Goal: Transaction & Acquisition: Complete application form

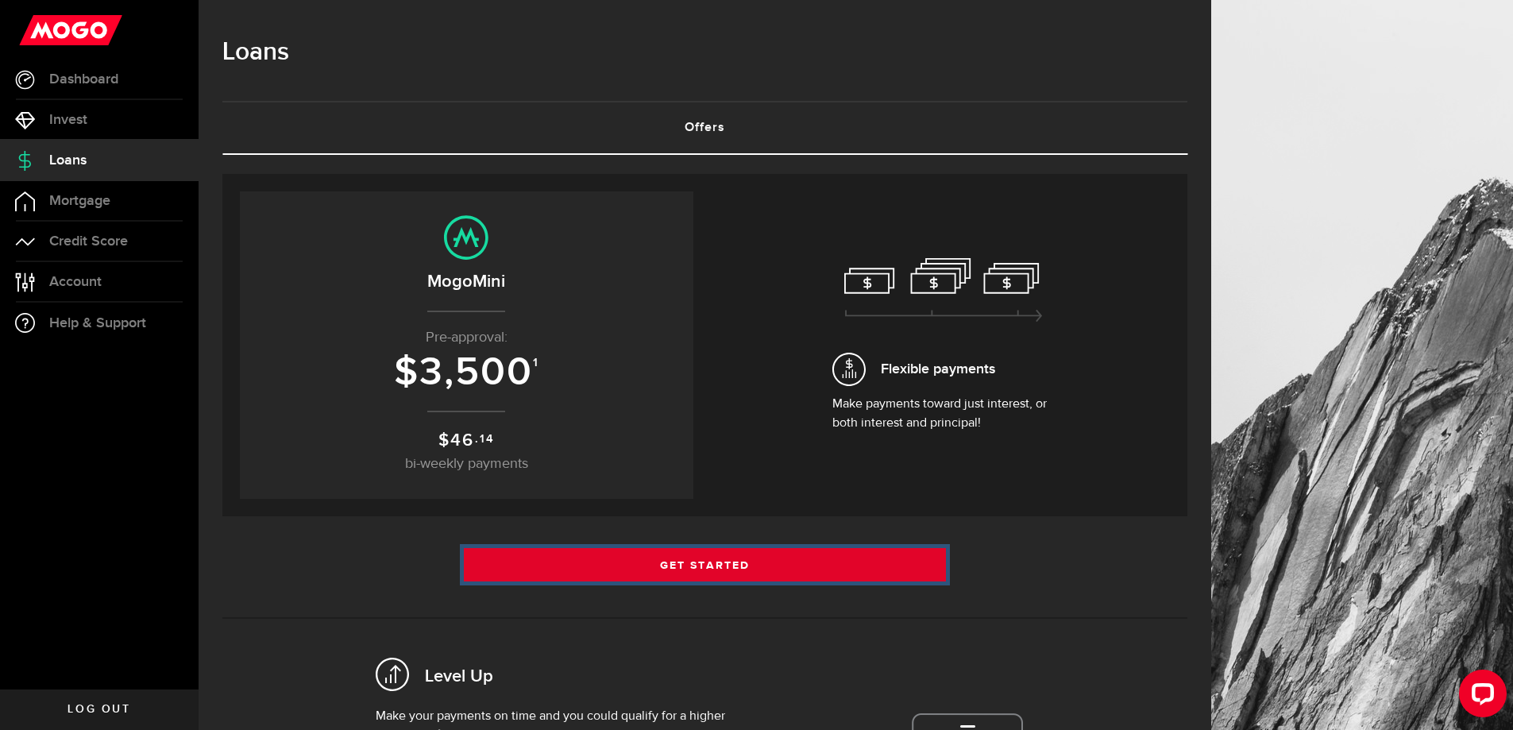
click at [708, 561] on link "Get Started" at bounding box center [705, 564] width 483 height 33
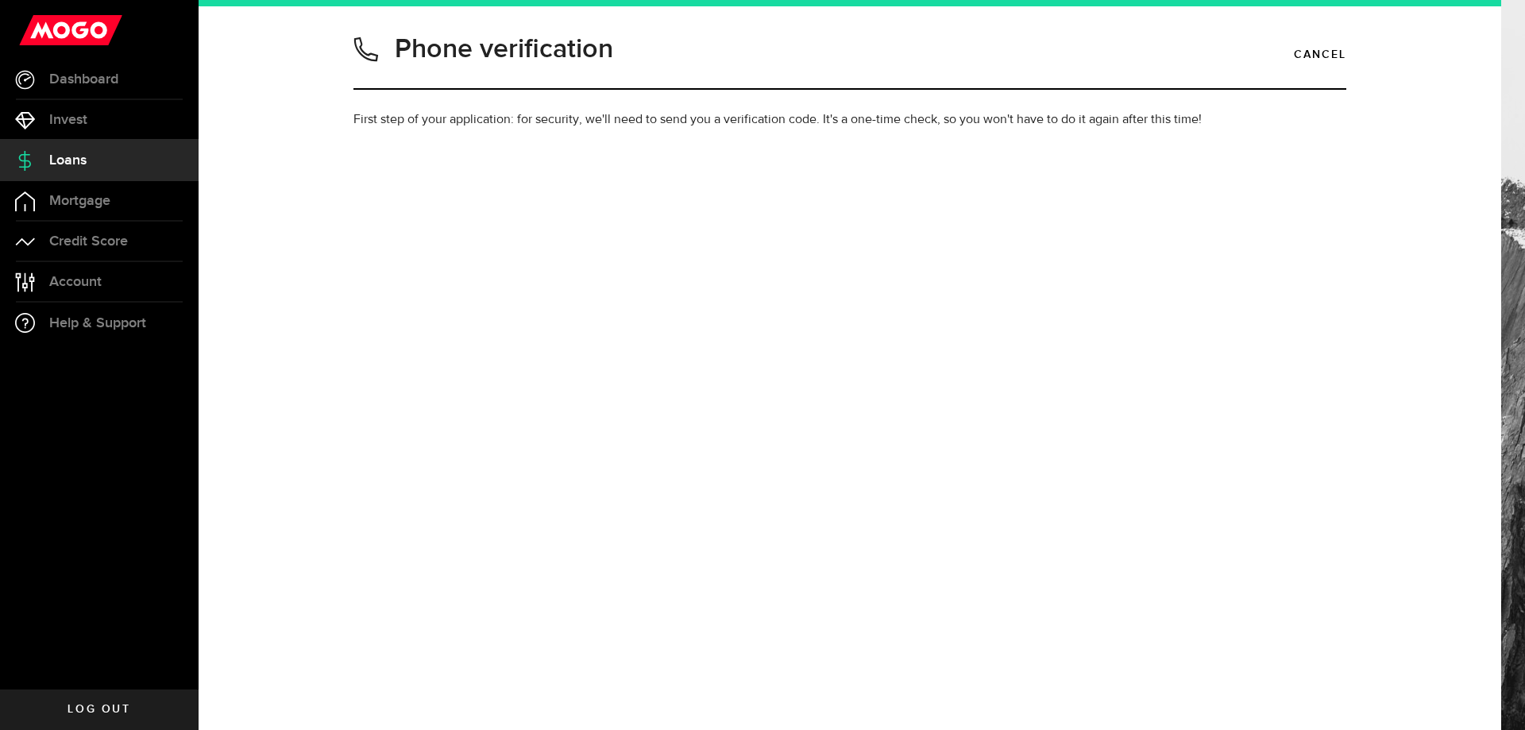
type input "6043139259"
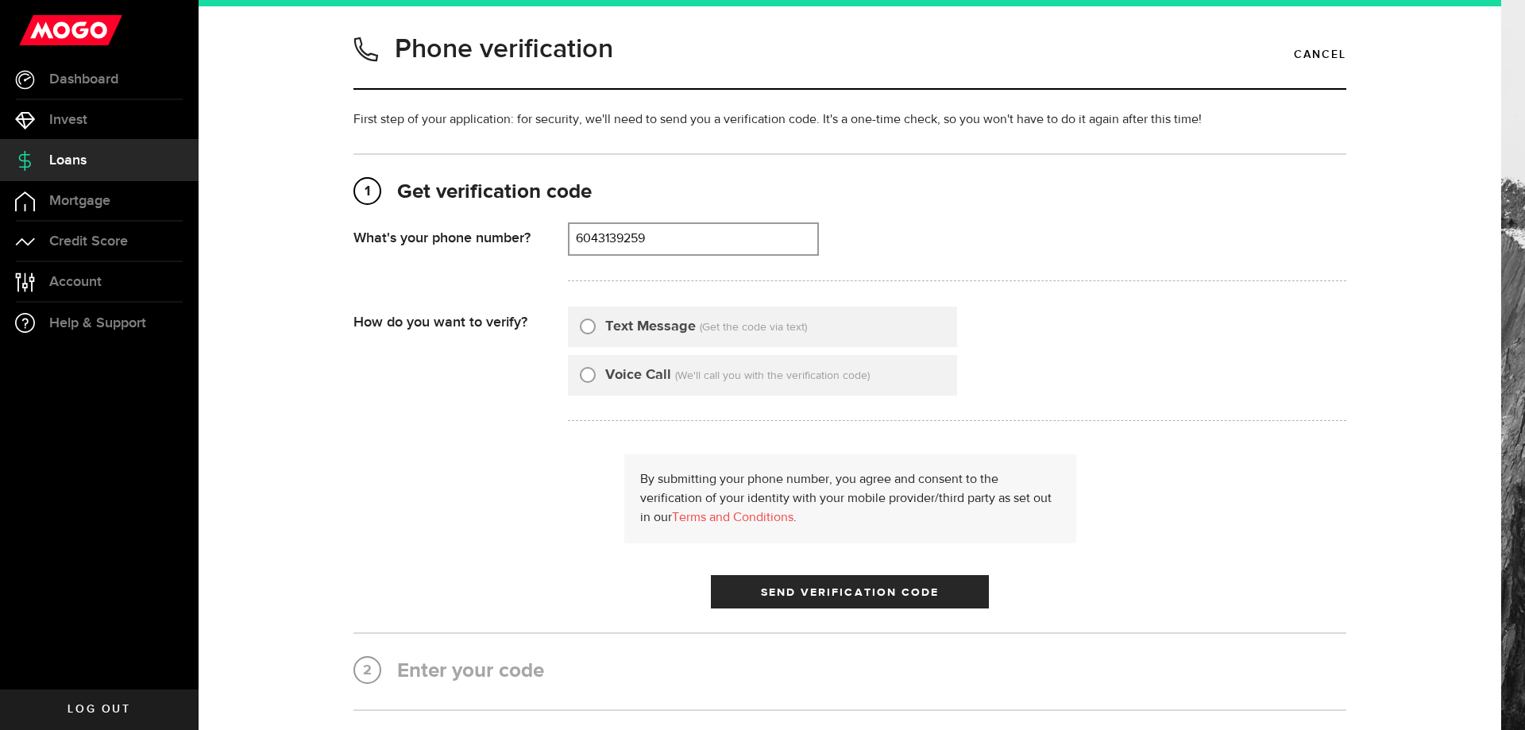
click at [580, 322] on input "Text Message" at bounding box center [588, 324] width 16 height 16
radio input "true"
click at [842, 594] on span "submit" at bounding box center [850, 596] width 24 height 24
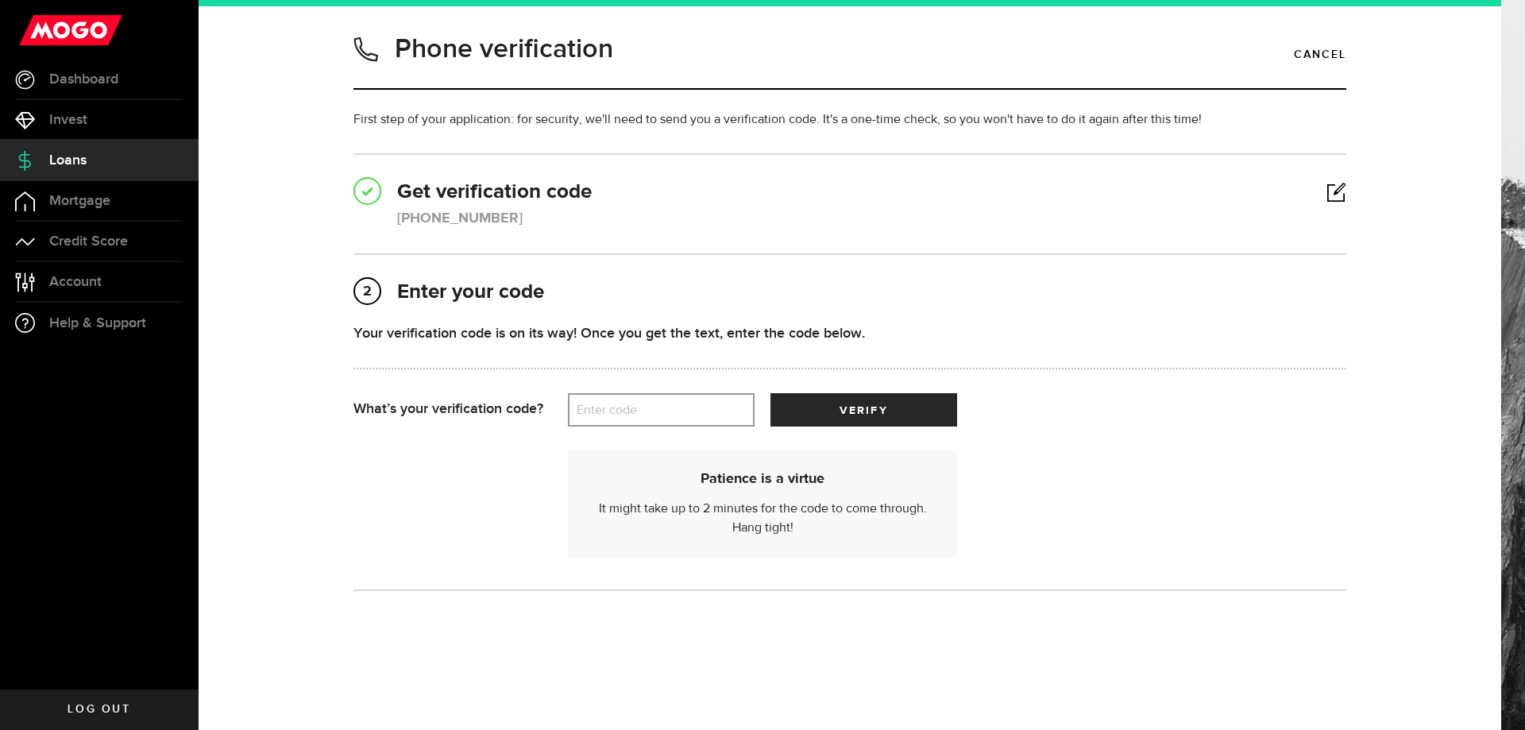
click at [615, 413] on label "Enter code" at bounding box center [661, 410] width 187 height 33
click at [615, 413] on input "Enter code" at bounding box center [661, 409] width 187 height 33
type input "68515"
click at [855, 414] on span "submit" at bounding box center [864, 413] width 25 height 25
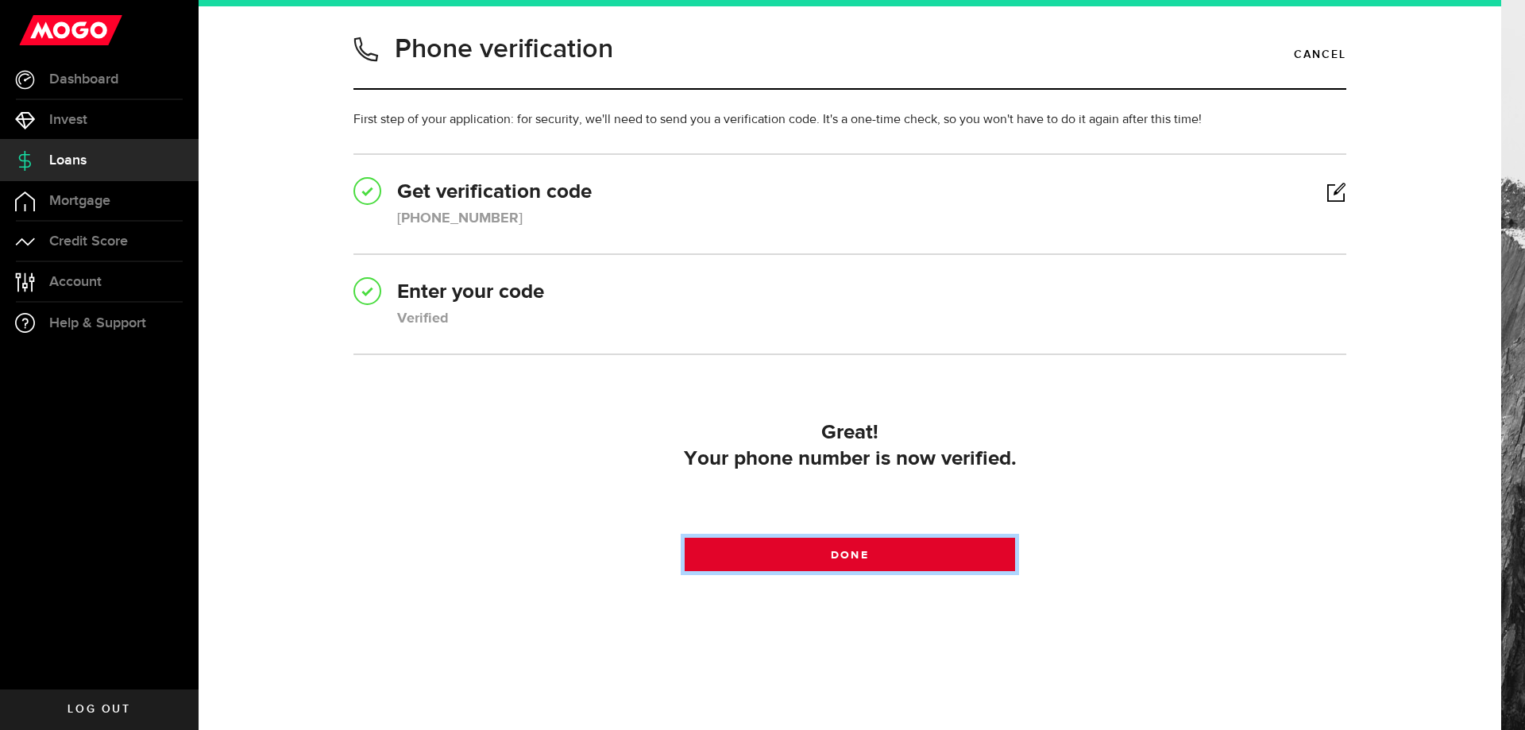
click at [871, 558] on link "Done" at bounding box center [850, 554] width 331 height 33
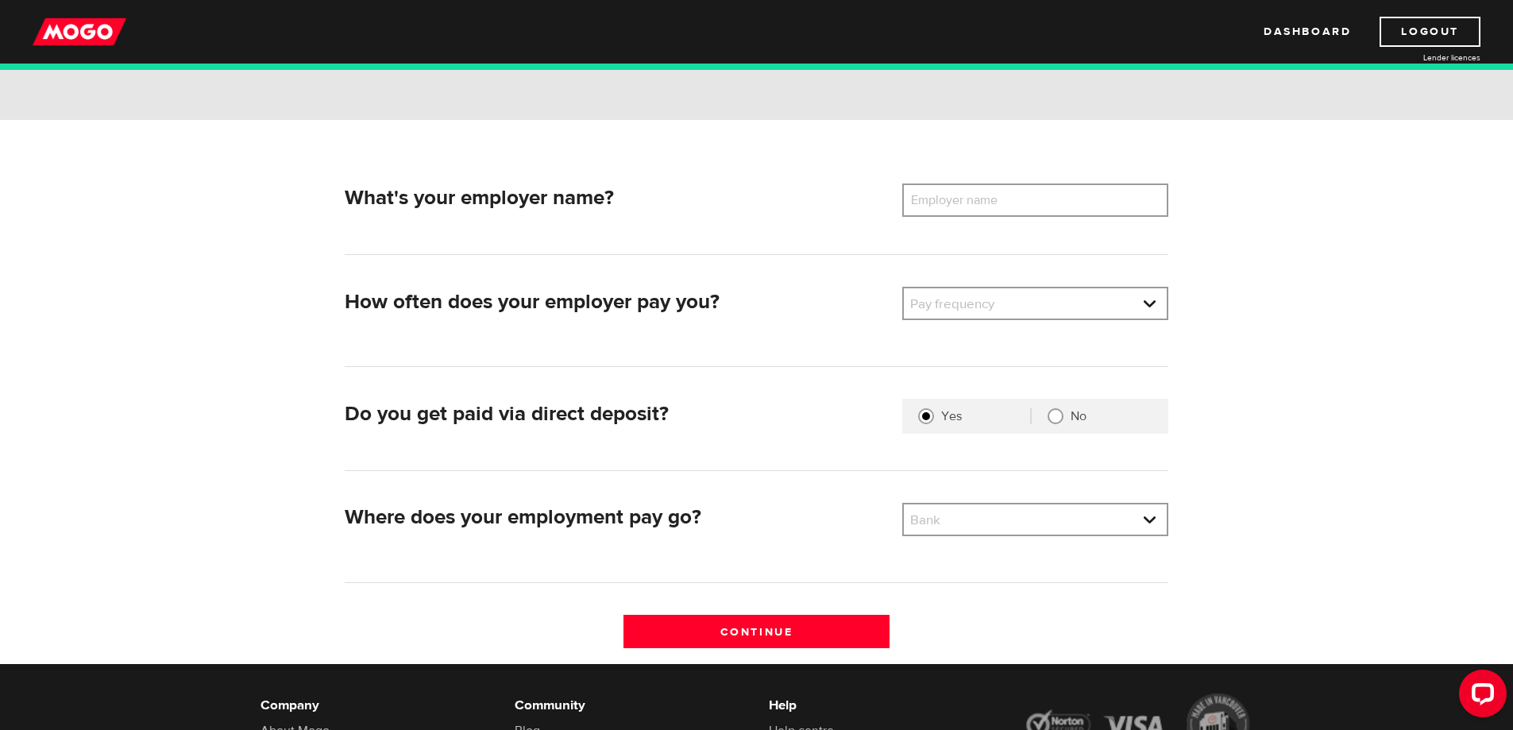
scroll to position [159, 0]
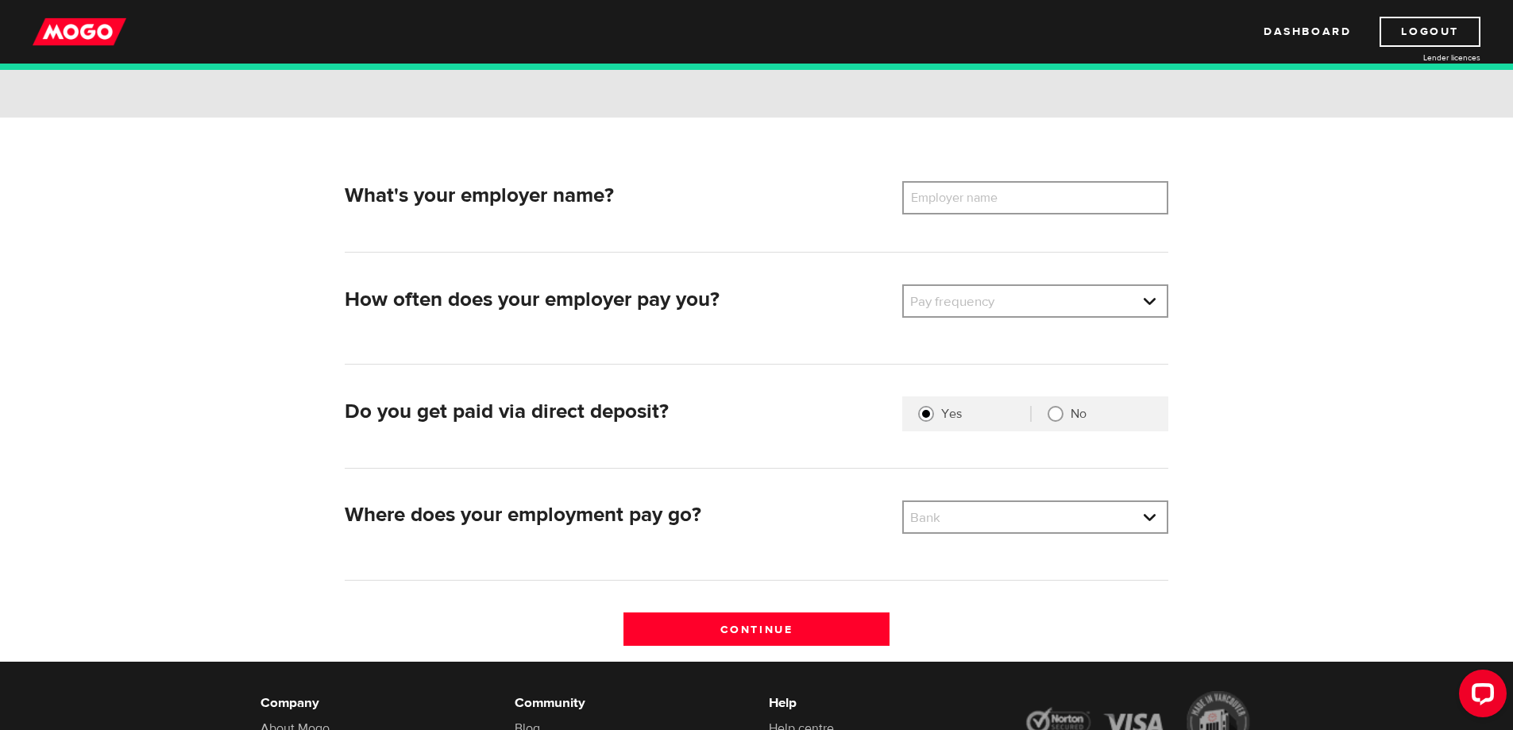
click at [1051, 414] on input "No" at bounding box center [1056, 414] width 16 height 16
radio input "true"
click at [934, 304] on link at bounding box center [1035, 301] width 263 height 30
click at [948, 431] on li "Monthly" at bounding box center [1035, 431] width 263 height 25
select select "4"
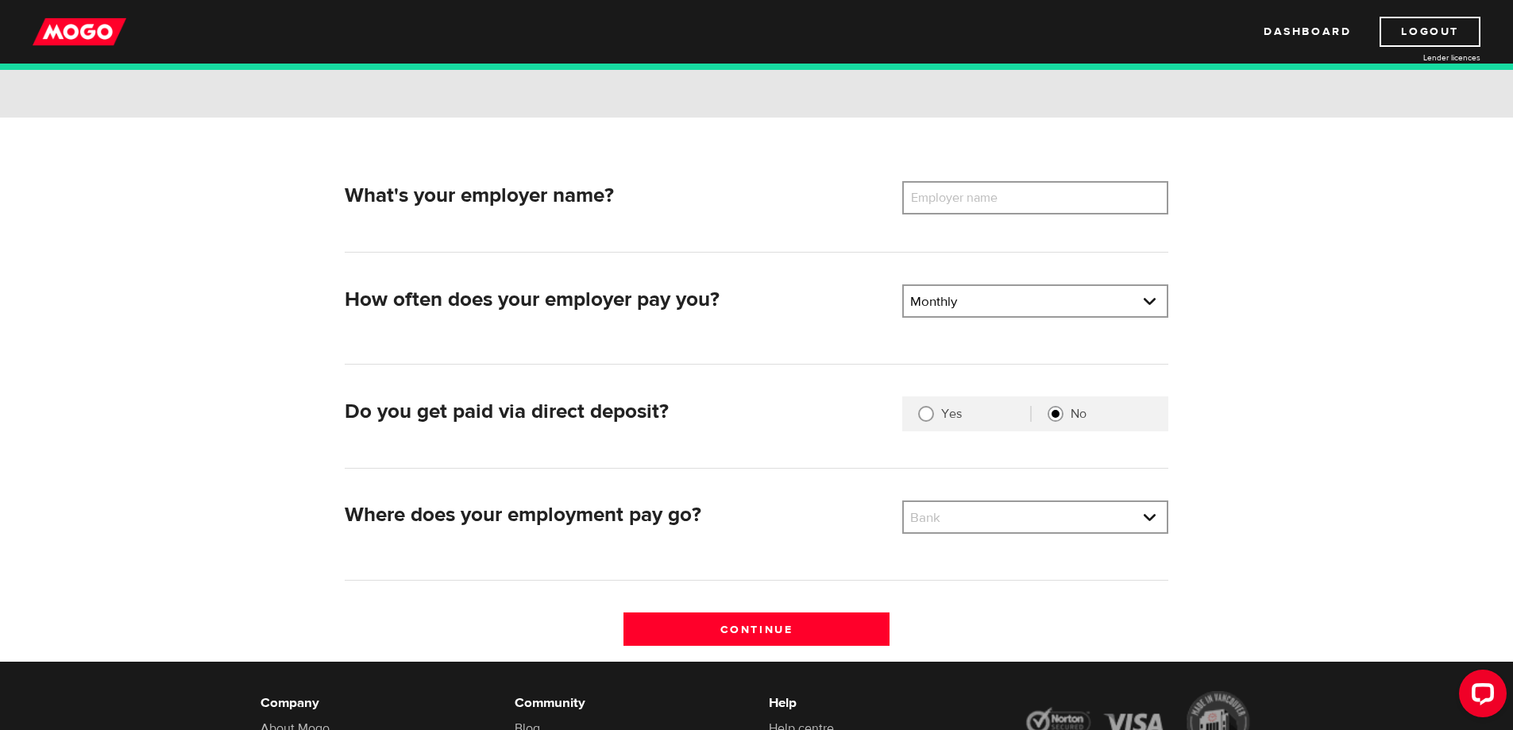
click at [955, 203] on label "Employer name" at bounding box center [966, 197] width 128 height 33
click at [955, 203] on input "Employer name" at bounding box center [1035, 197] width 266 height 33
type input "Techway Security & Communication Ltd"
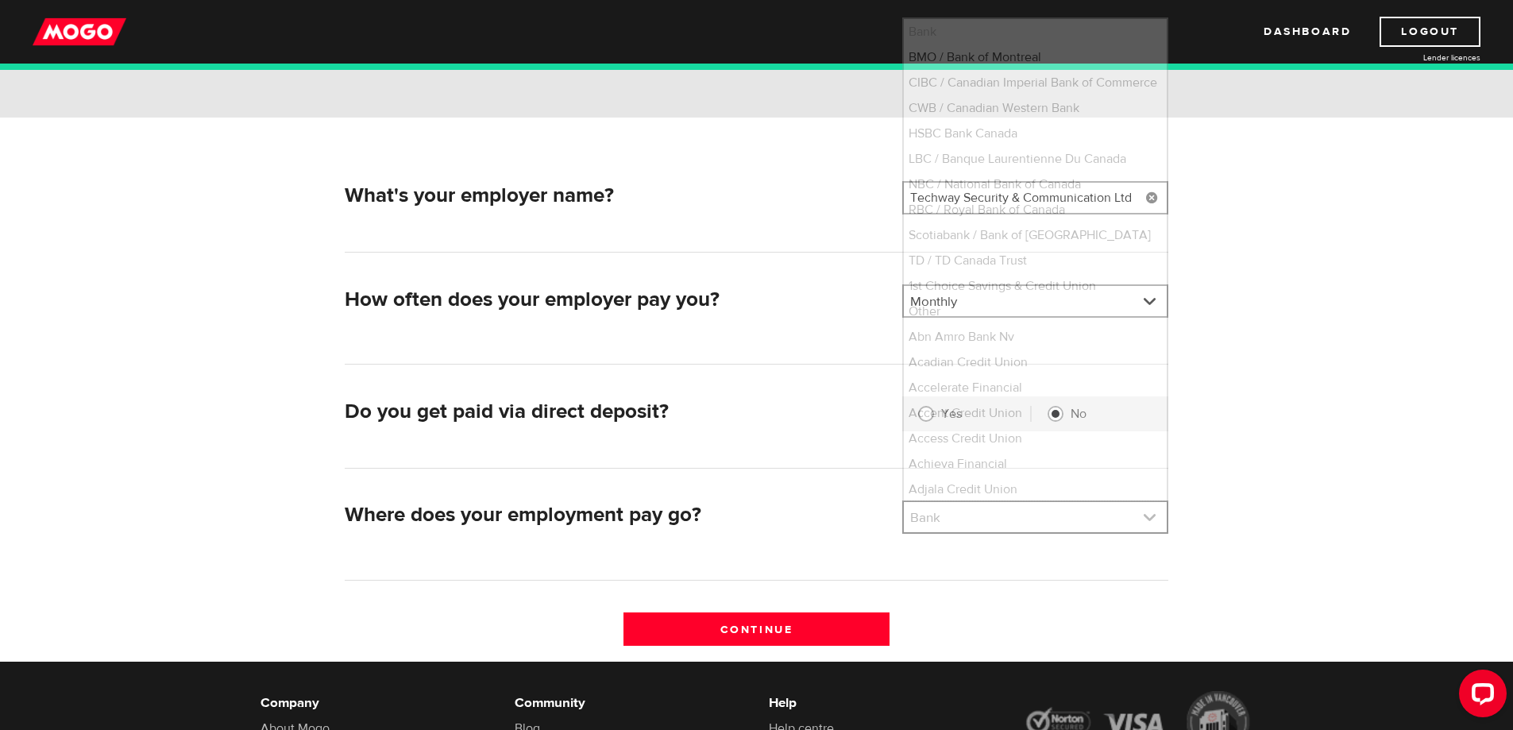
click at [998, 521] on link at bounding box center [1035, 517] width 263 height 30
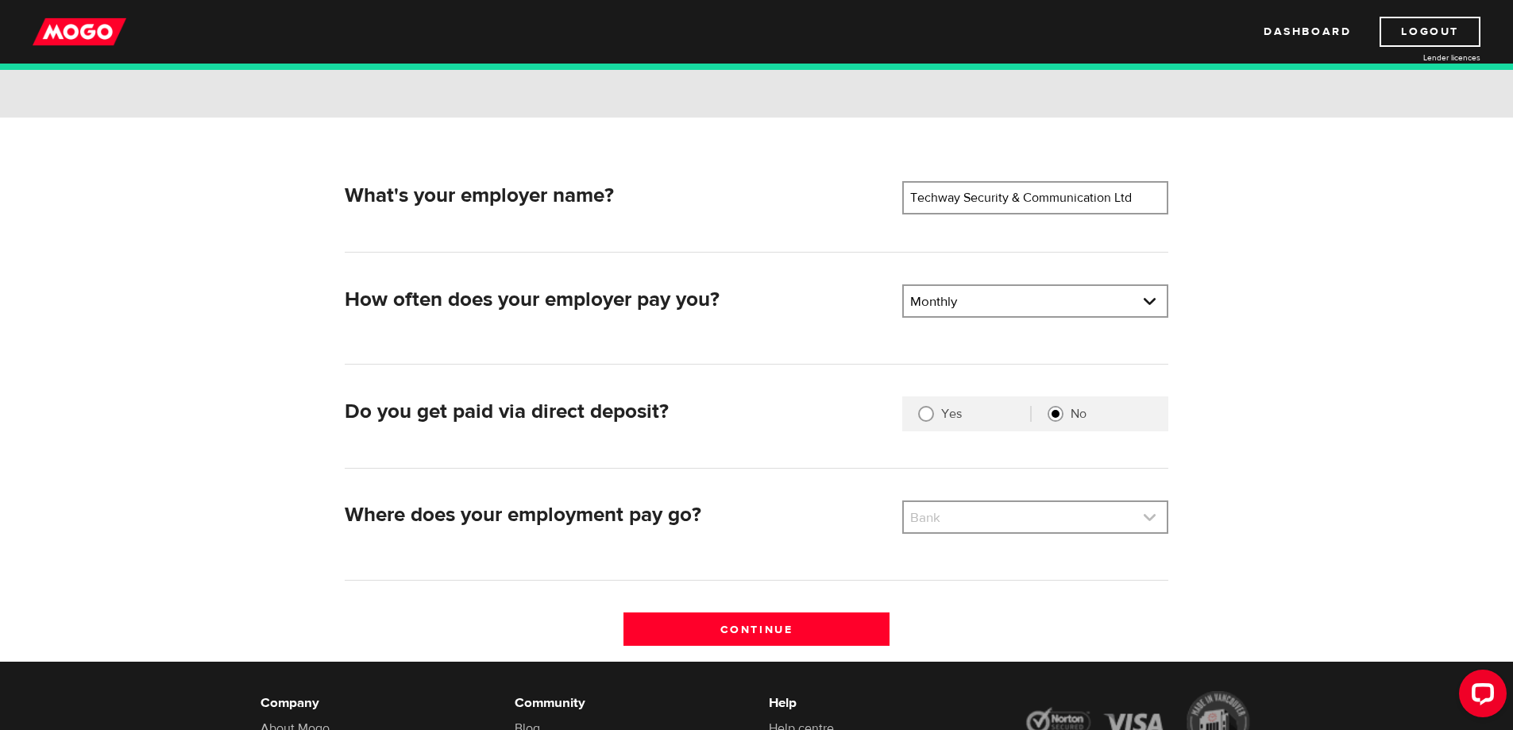
click at [1151, 517] on link at bounding box center [1035, 517] width 263 height 30
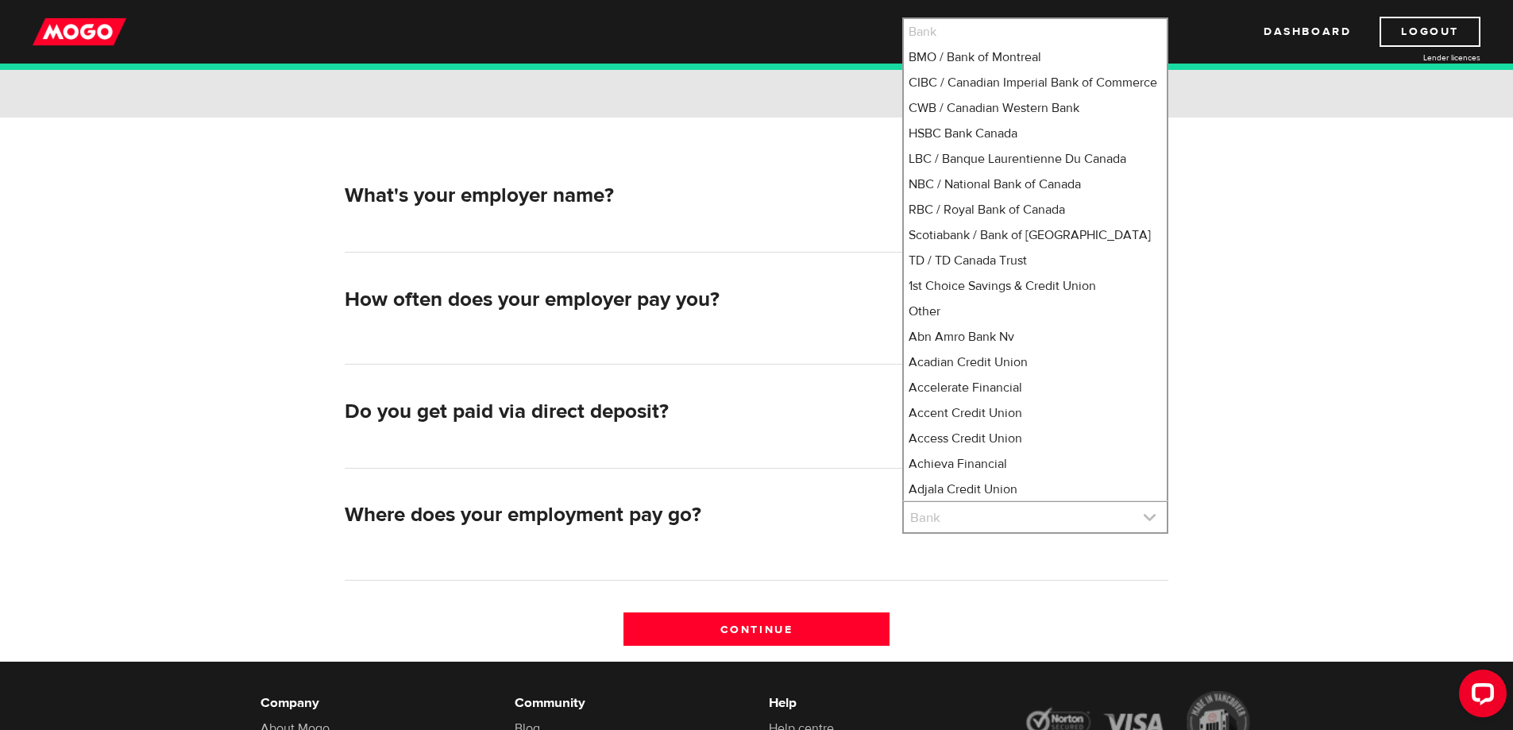
click at [977, 512] on link at bounding box center [1035, 517] width 263 height 30
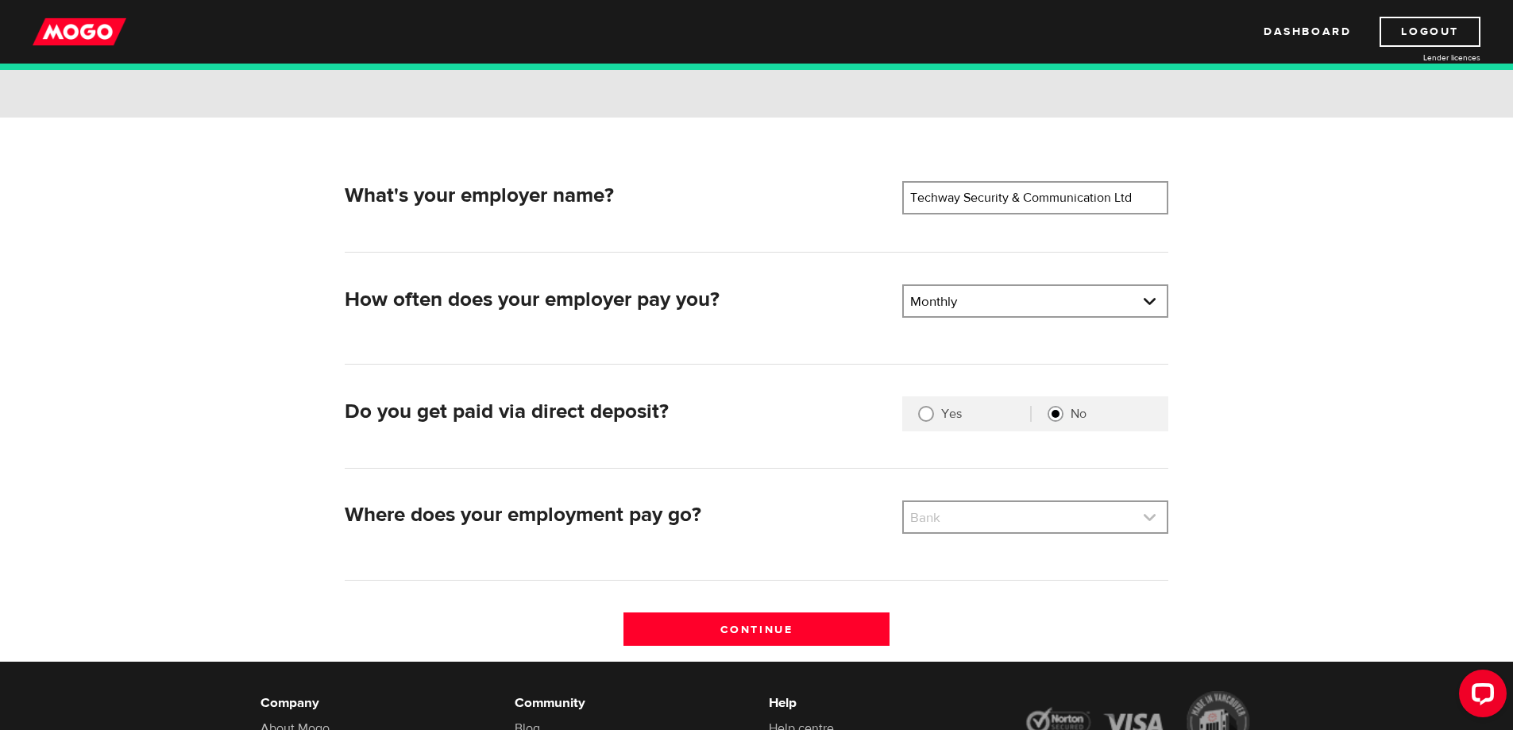
click at [940, 520] on link at bounding box center [1035, 517] width 263 height 30
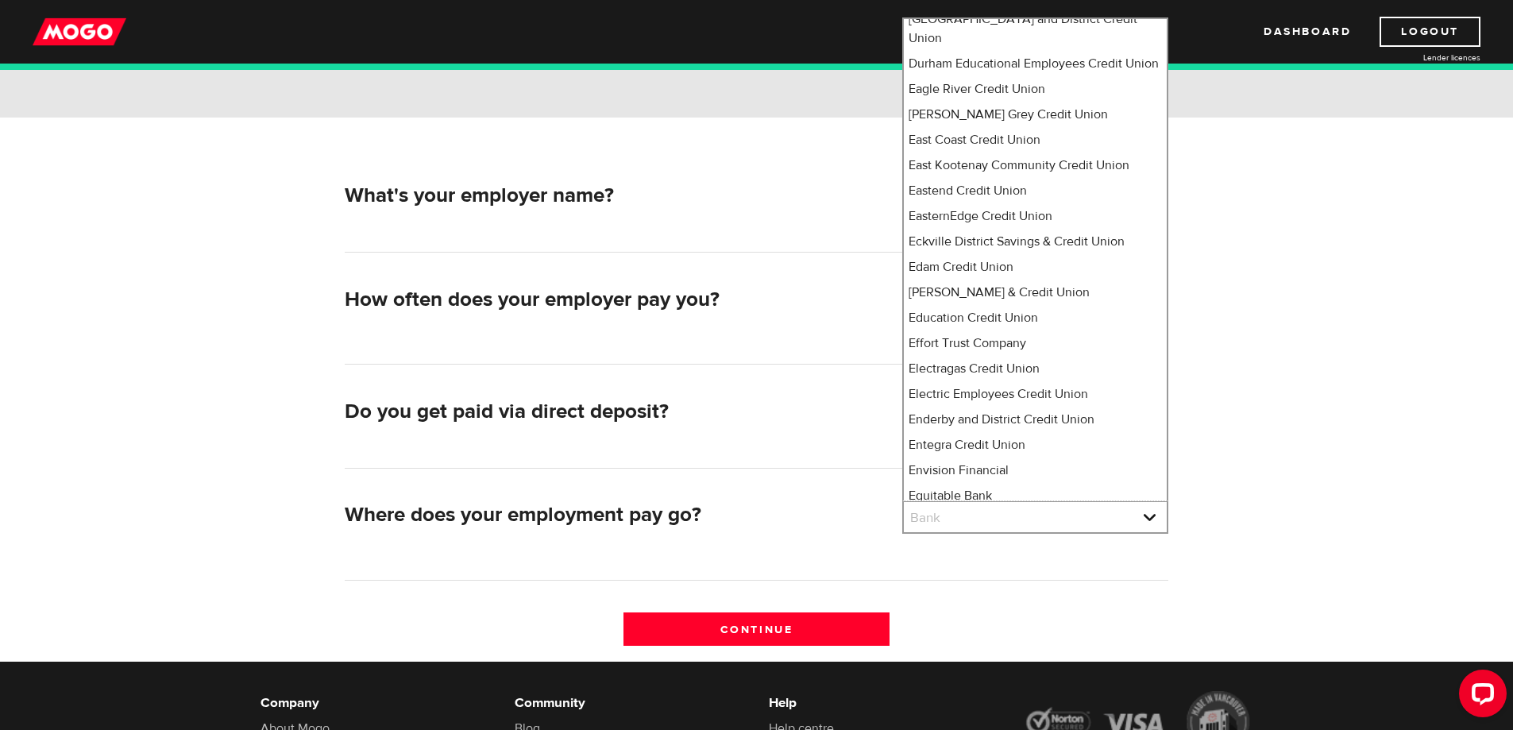
scroll to position [4297, 0]
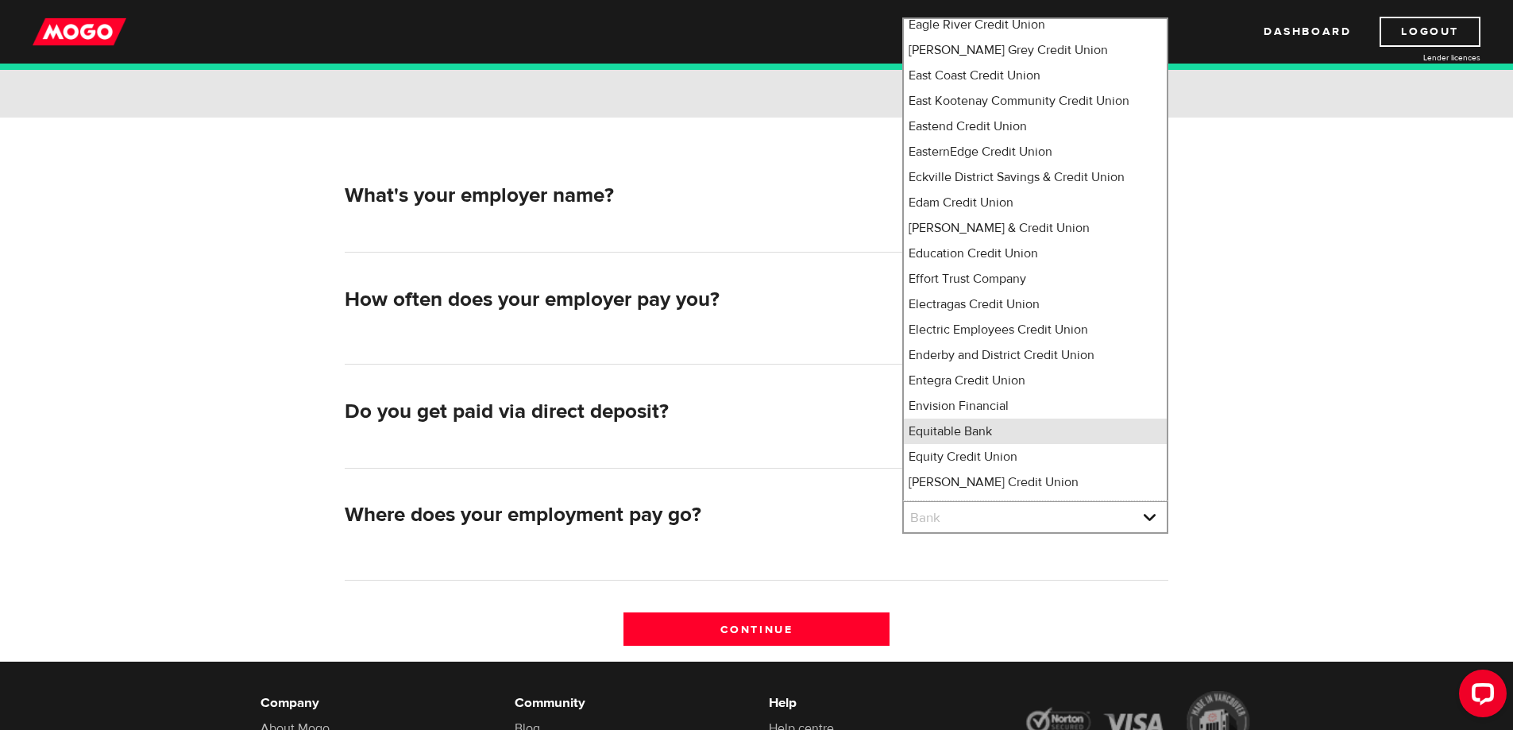
click at [964, 419] on li "Equitable Bank" at bounding box center [1035, 431] width 263 height 25
select select "499"
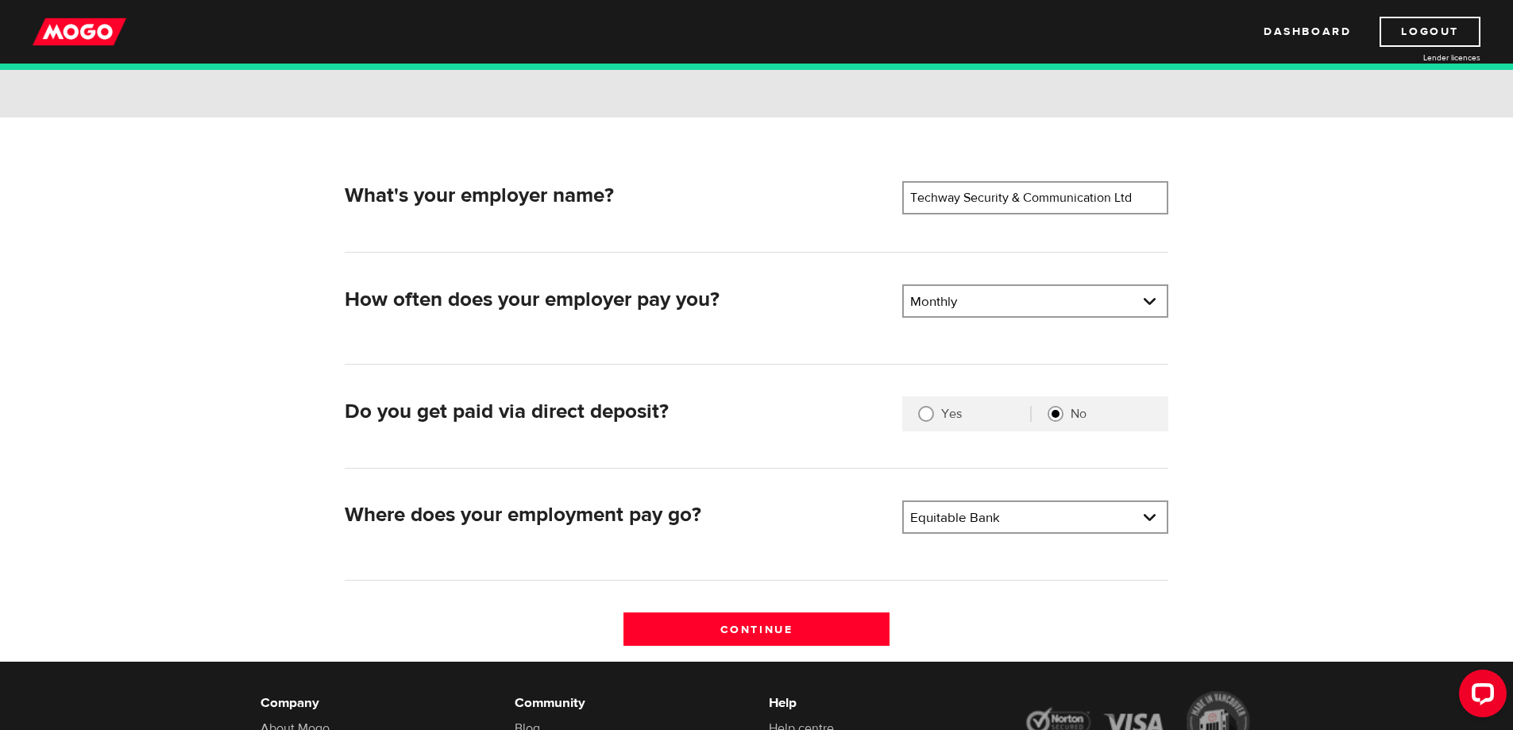
click at [1322, 397] on form "What's your employer name? Employer name Please enter your employer's name Tech…" at bounding box center [756, 389] width 1513 height 543
click at [740, 628] on input "Continue" at bounding box center [757, 628] width 266 height 33
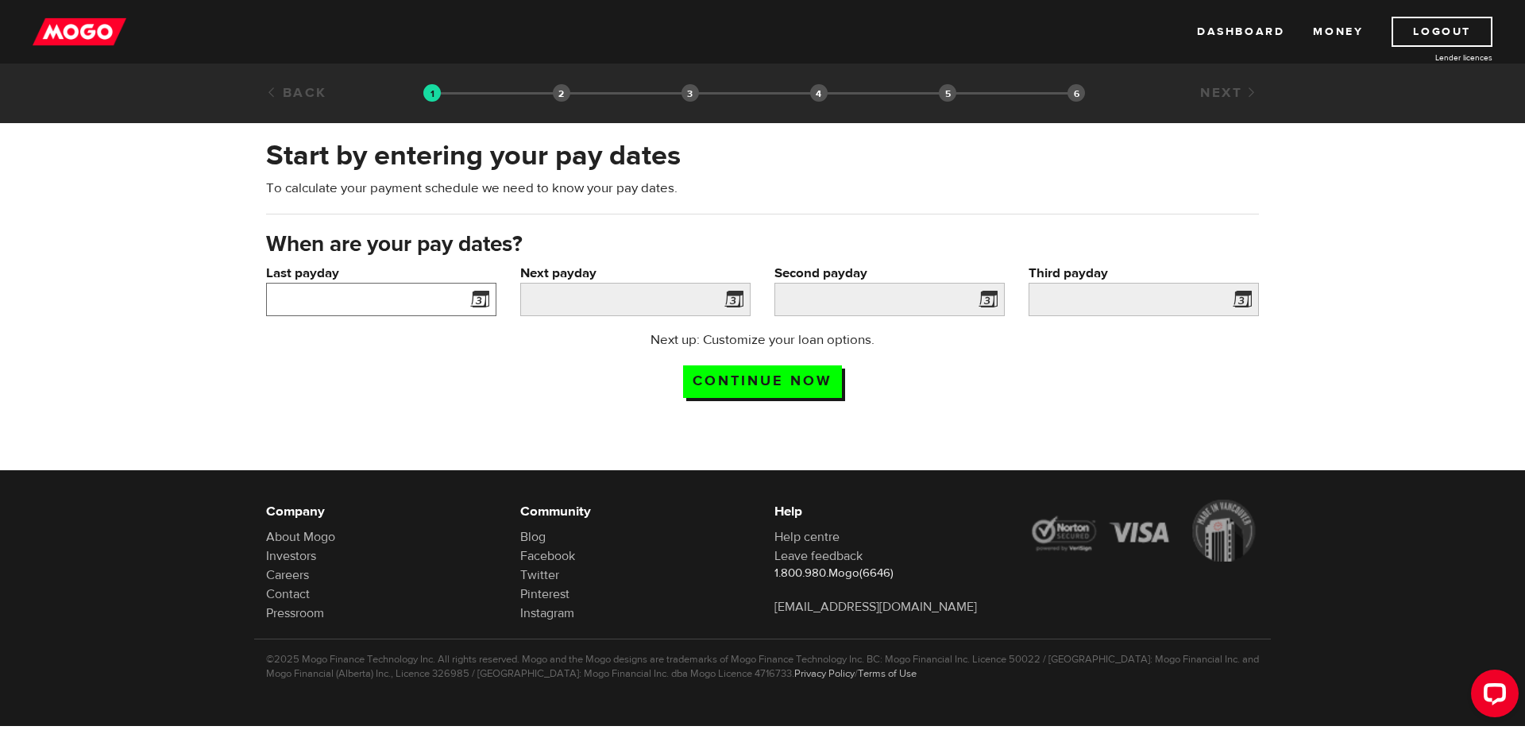
click at [426, 299] on input "Last payday" at bounding box center [381, 299] width 230 height 33
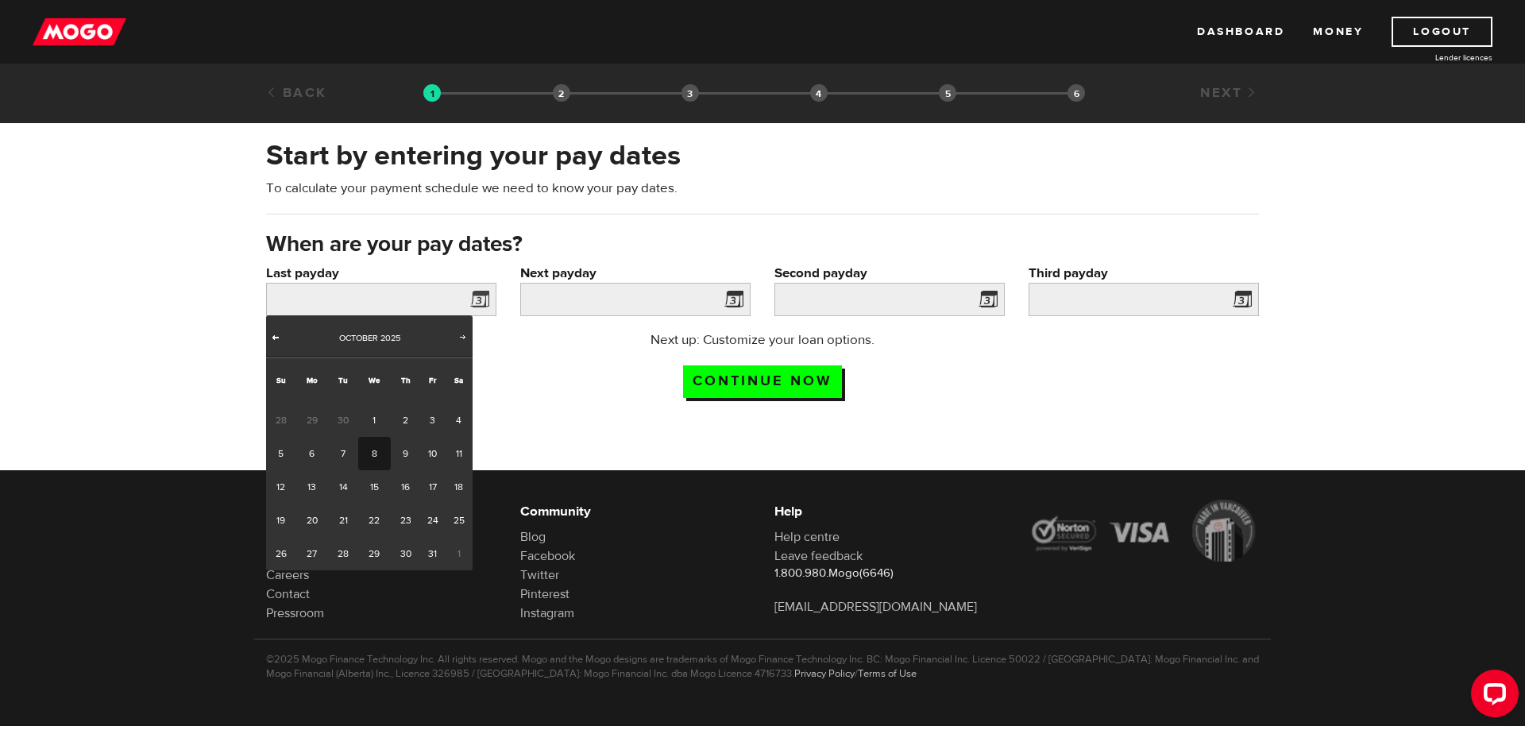
click at [277, 334] on span "Prev" at bounding box center [275, 336] width 13 height 13
click at [404, 521] on link "25" at bounding box center [405, 520] width 29 height 33
type input "[DATE]"
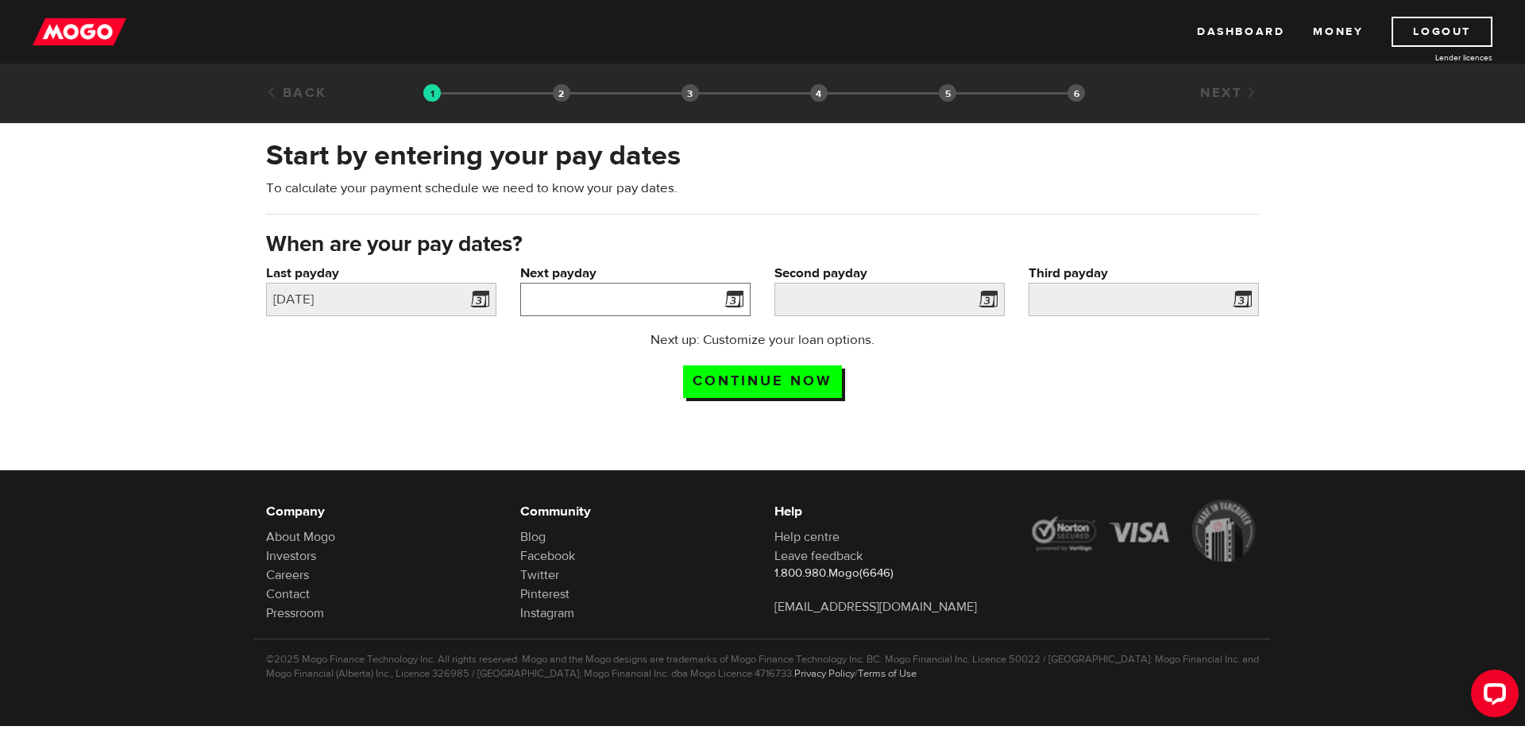
click at [635, 298] on input "Next payday" at bounding box center [635, 299] width 230 height 33
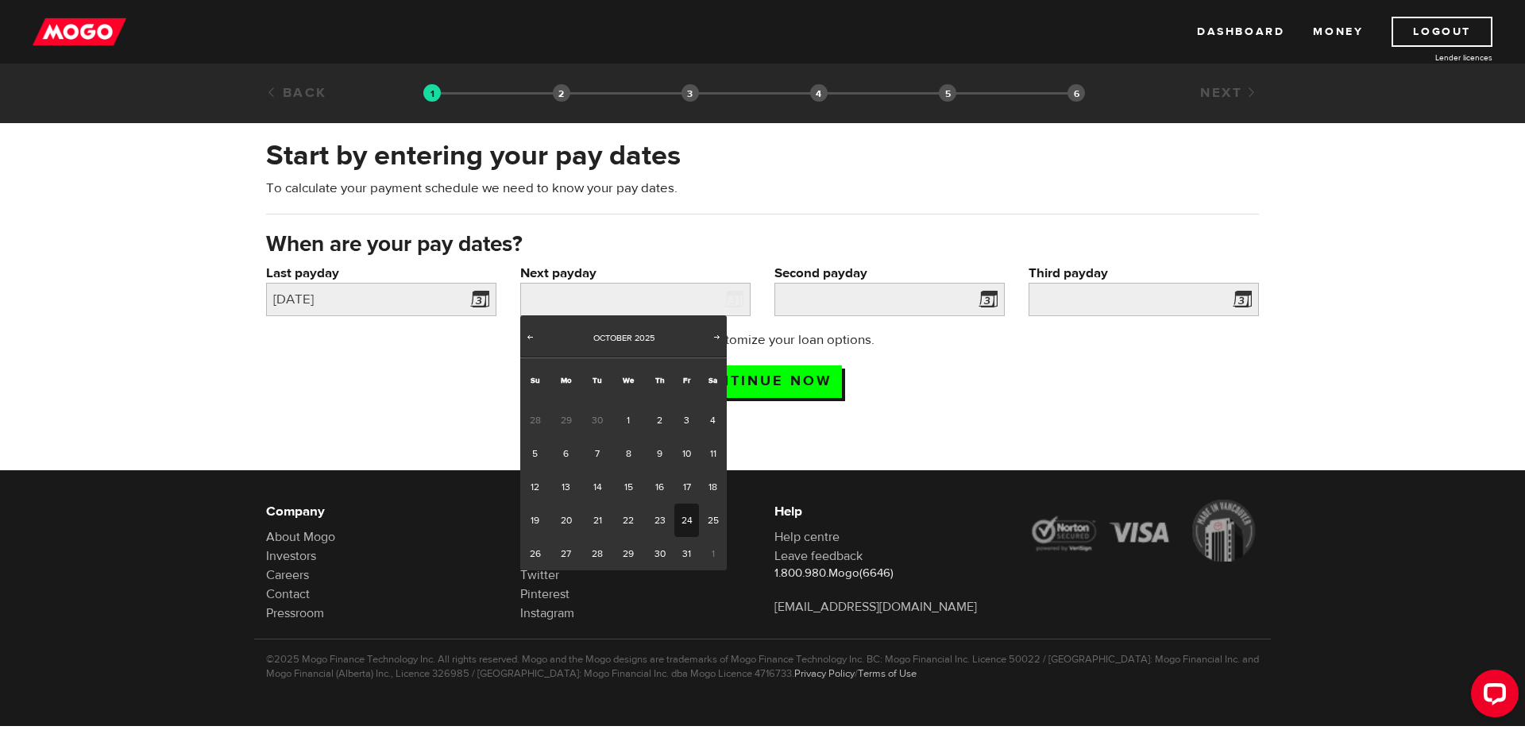
click at [689, 521] on link "24" at bounding box center [686, 520] width 25 height 33
type input "2025/10/24"
type input "2025/11/23"
type input "2025/12/23"
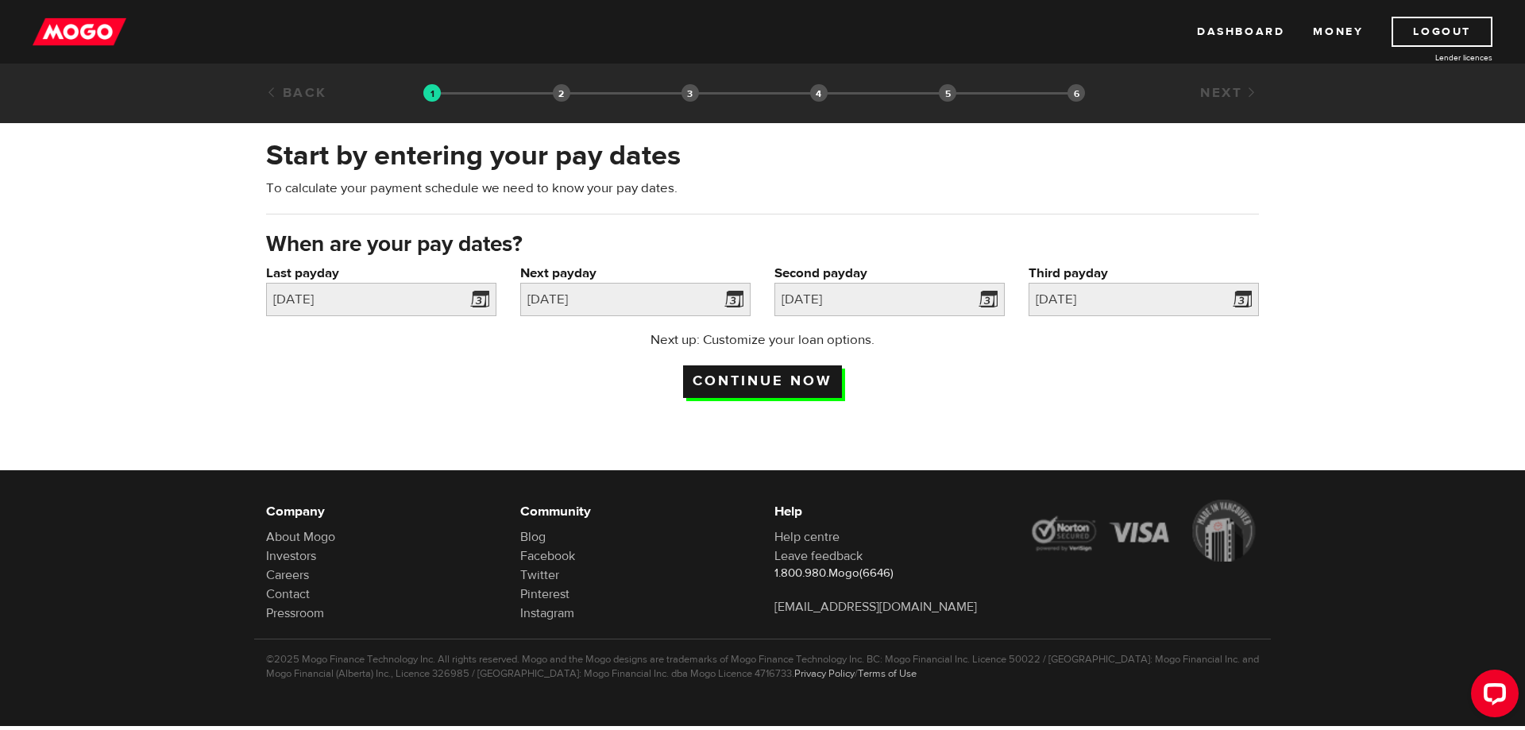
click at [762, 381] on input "Continue now" at bounding box center [762, 381] width 159 height 33
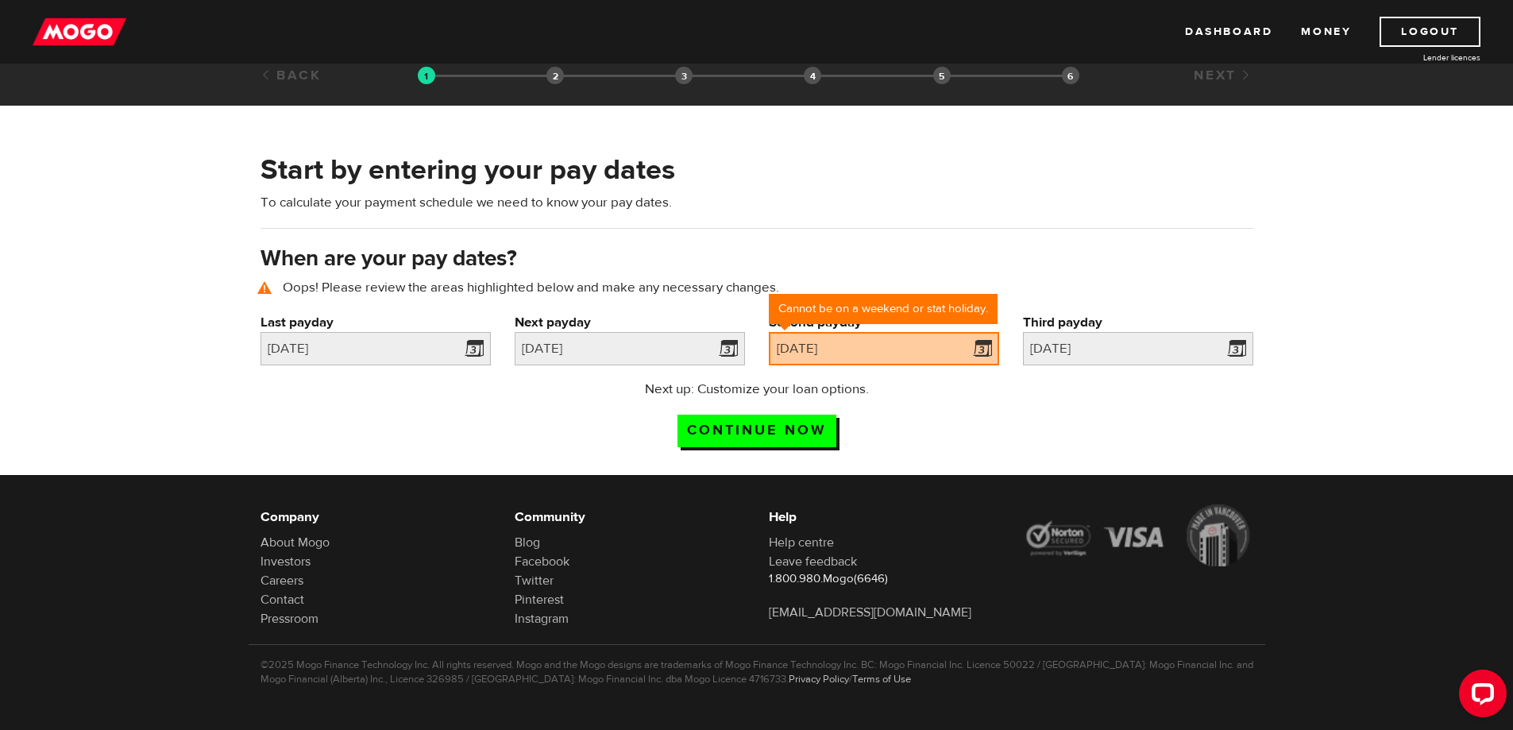
click at [1034, 411] on div "Next up: Customize your loan options. Continue now" at bounding box center [757, 419] width 1017 height 79
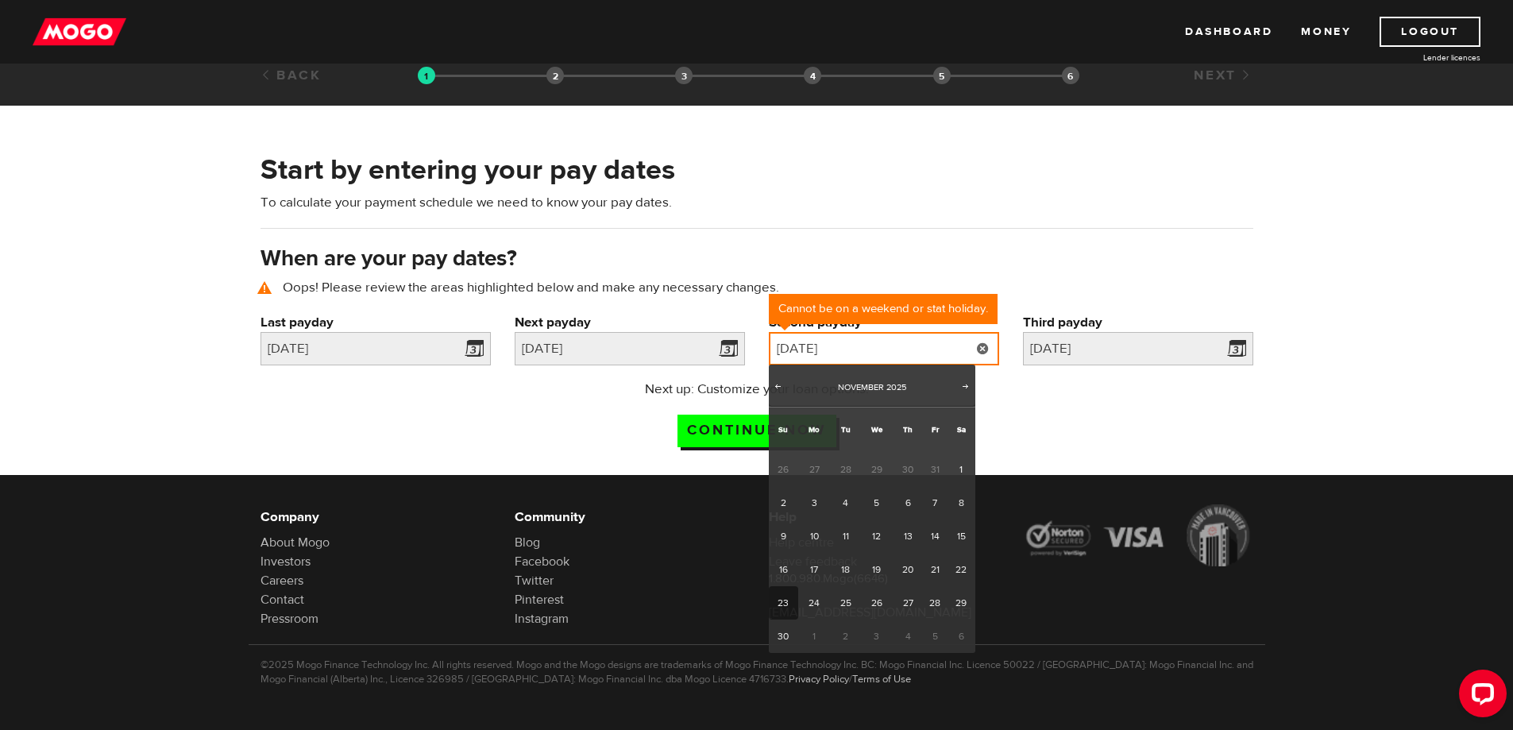
click at [919, 347] on input "2025/11/23" at bounding box center [884, 348] width 230 height 33
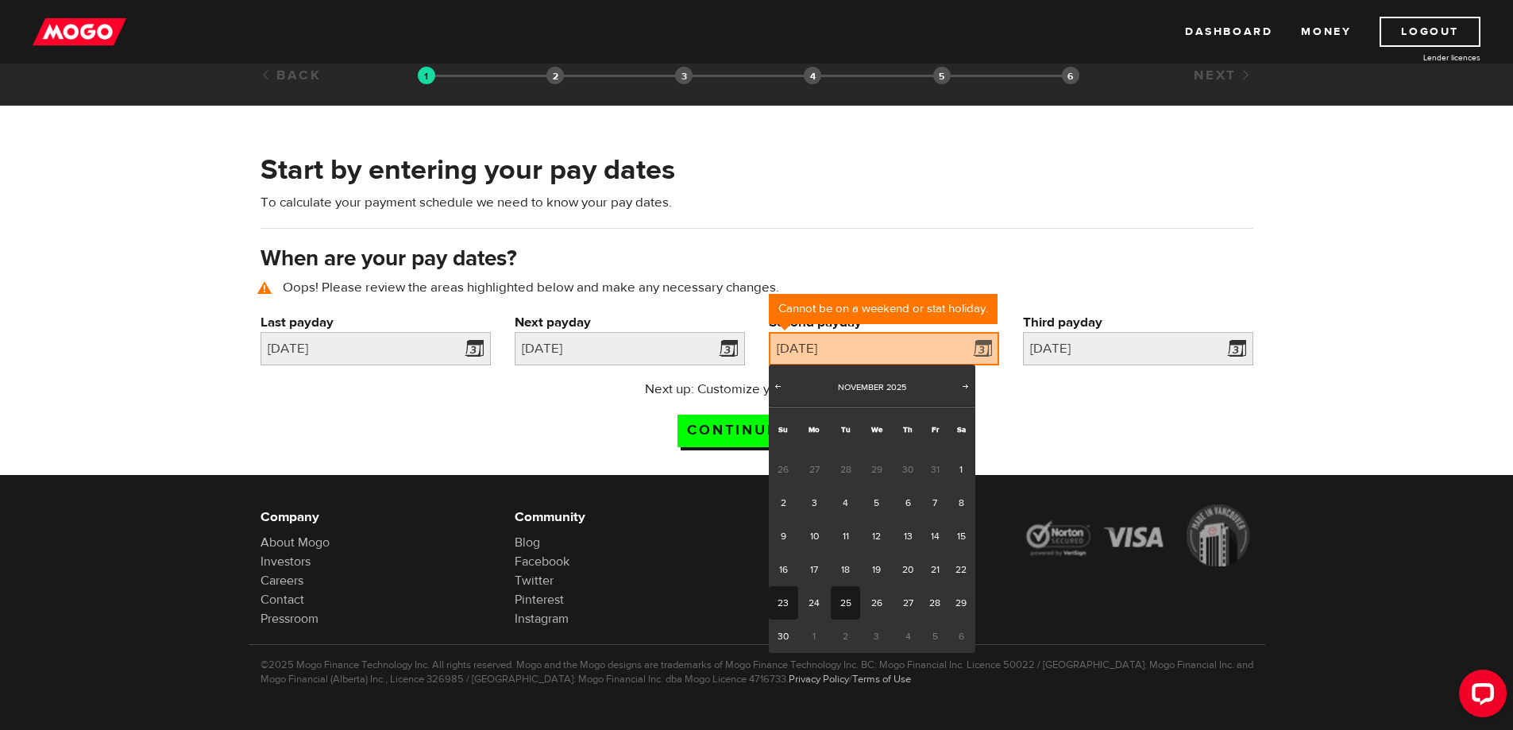
click at [844, 604] on link "25" at bounding box center [845, 602] width 29 height 33
type input "2025/11/25"
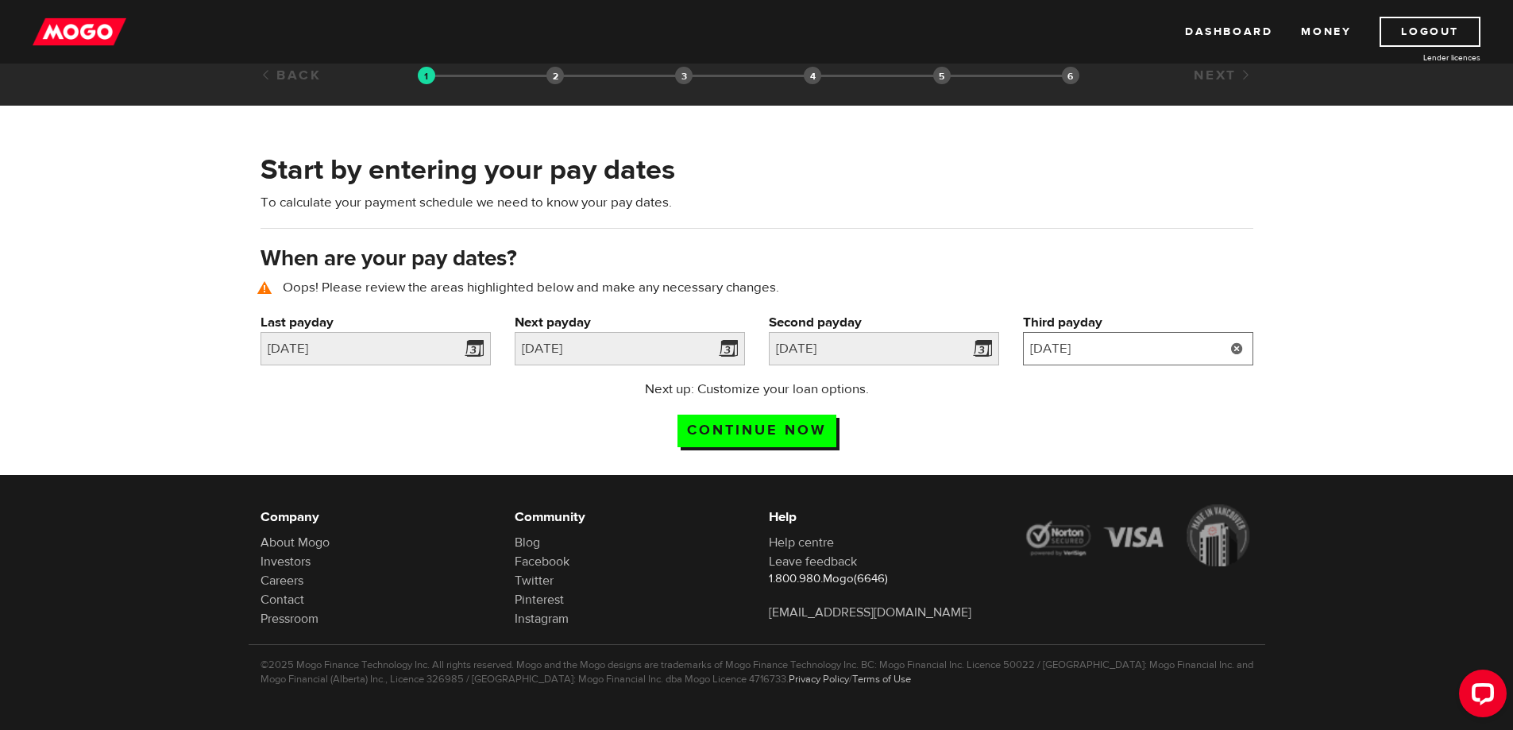
click at [1118, 352] on input "2025/12/23" at bounding box center [1138, 348] width 230 height 33
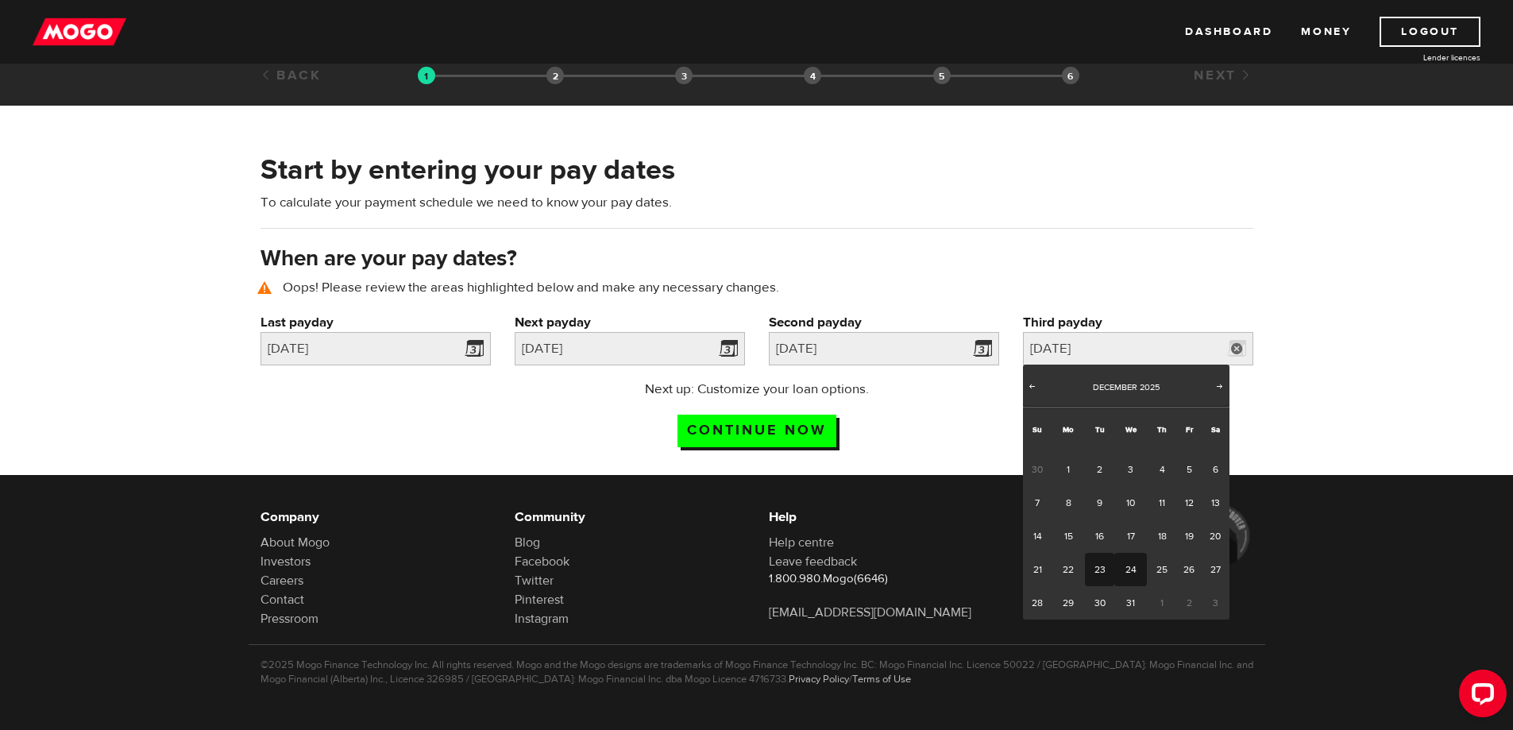
click at [1132, 571] on link "24" at bounding box center [1130, 569] width 33 height 33
type input "2025/12/24"
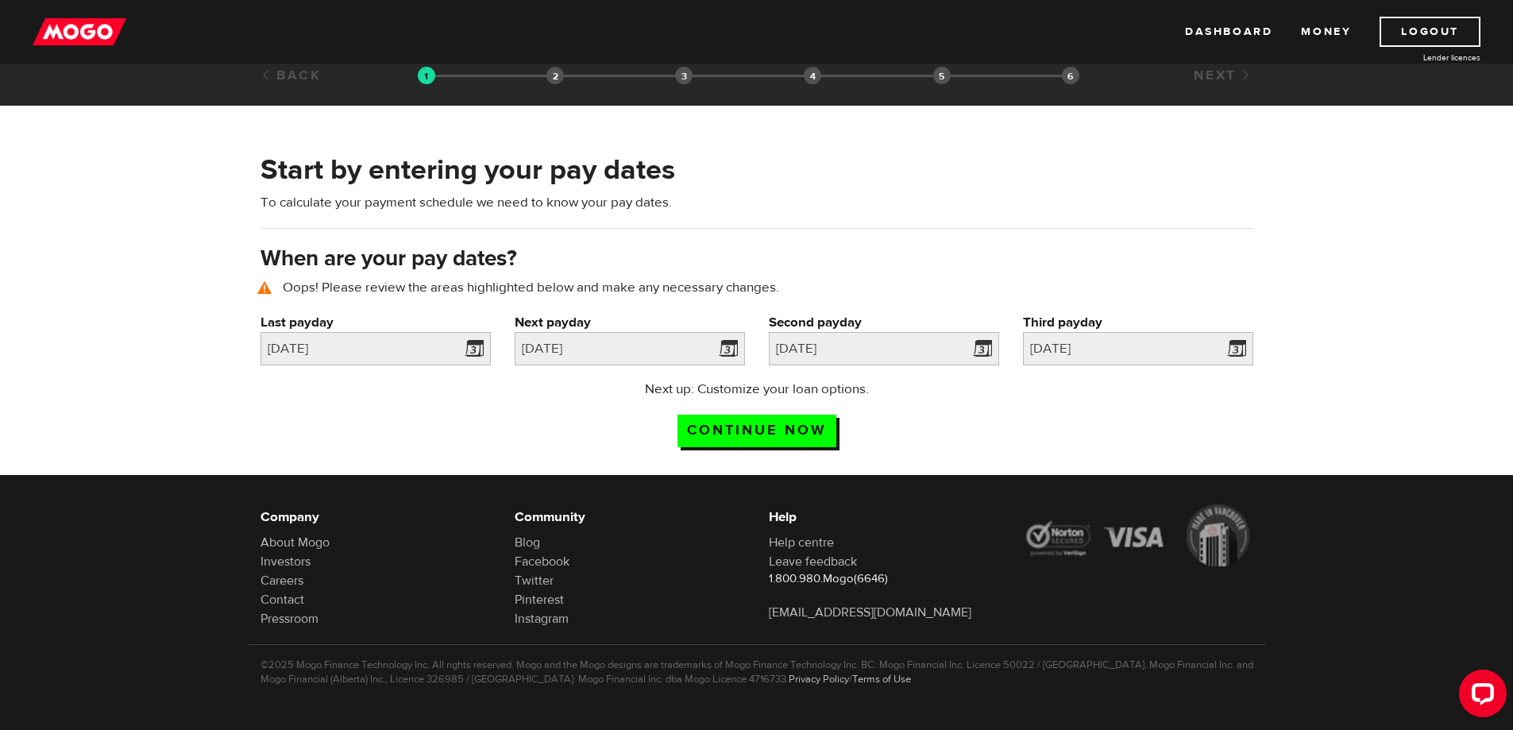
click at [1013, 401] on div "Next up: Customize your loan options. Continue now" at bounding box center [757, 419] width 1017 height 79
click at [744, 423] on input "Continue now" at bounding box center [757, 431] width 159 height 33
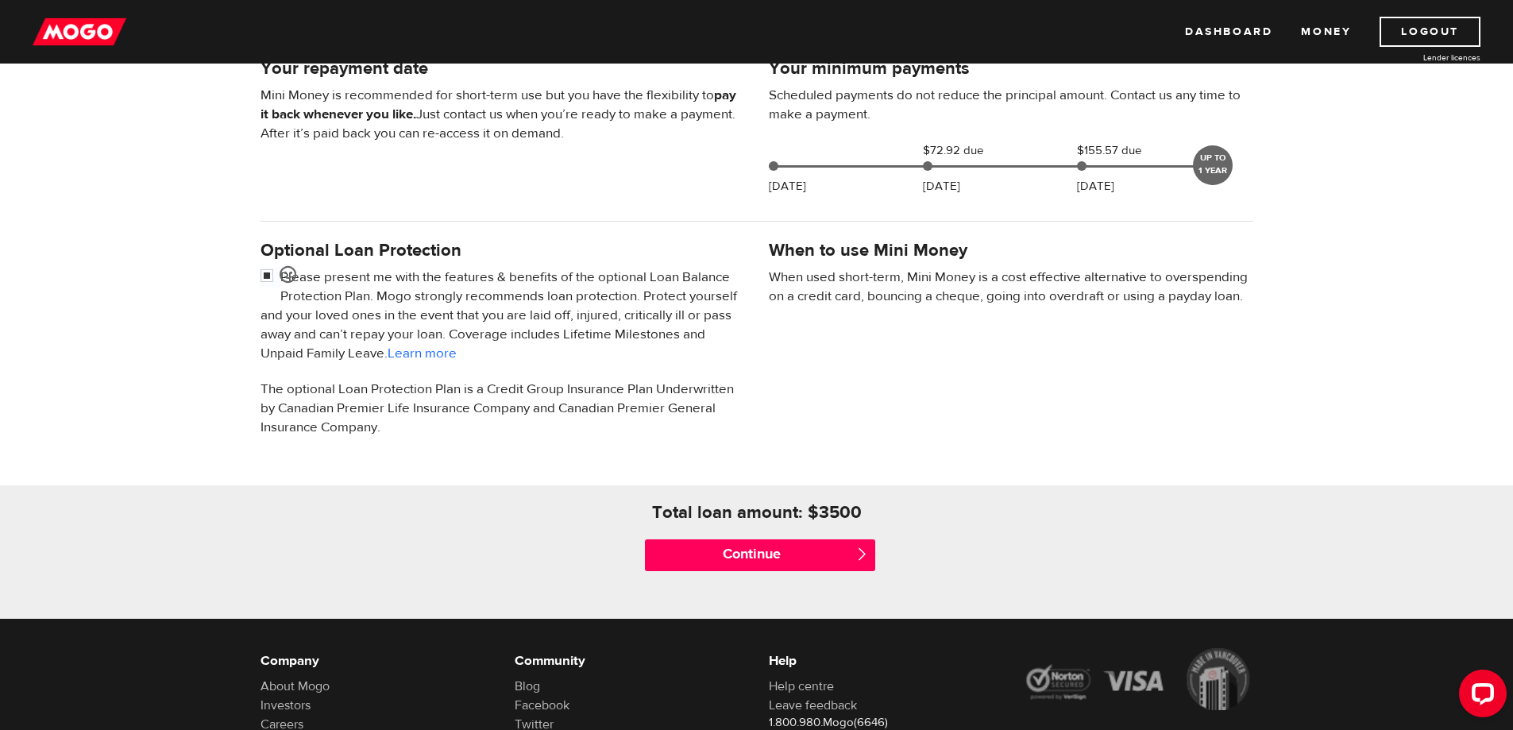
scroll to position [397, 0]
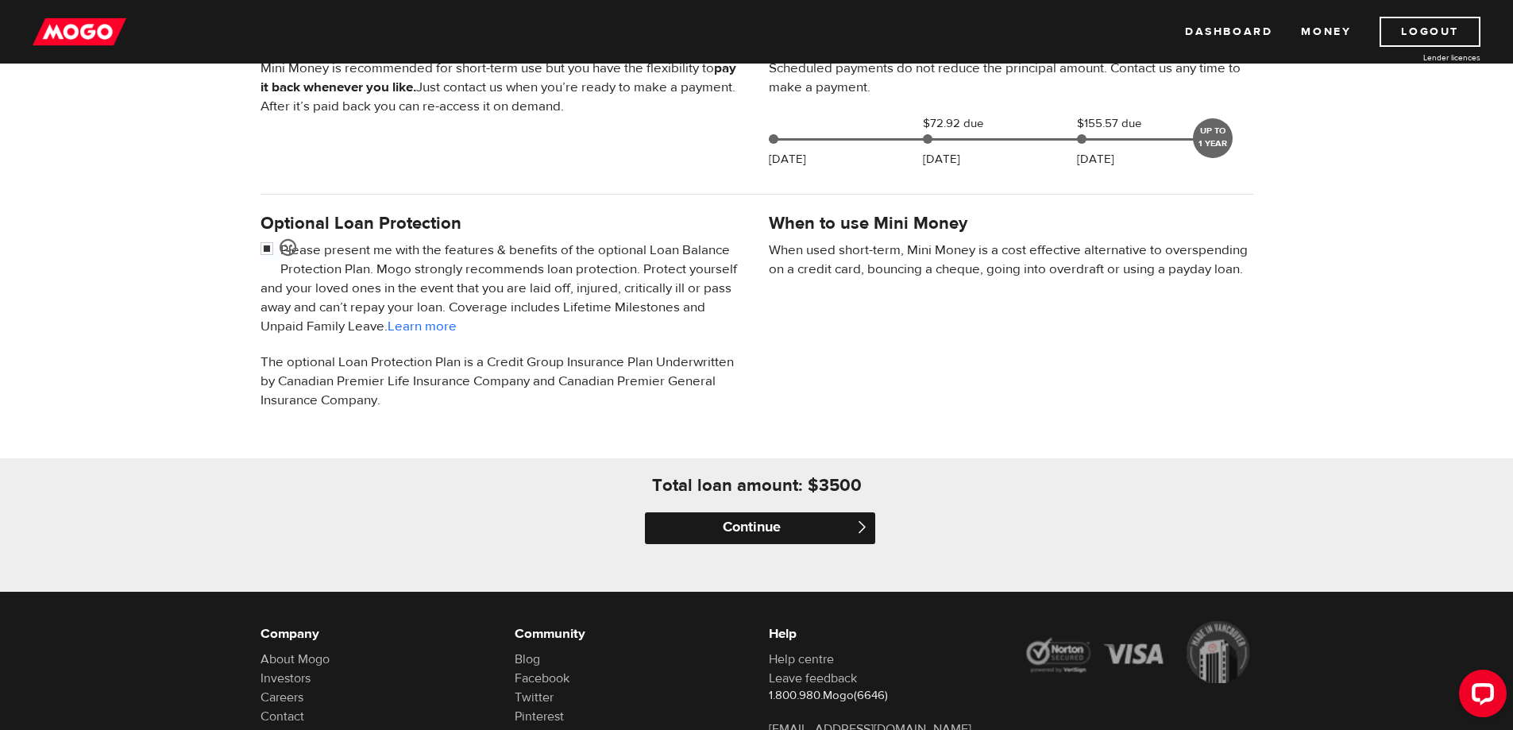
click at [755, 523] on input "Continue" at bounding box center [760, 528] width 230 height 32
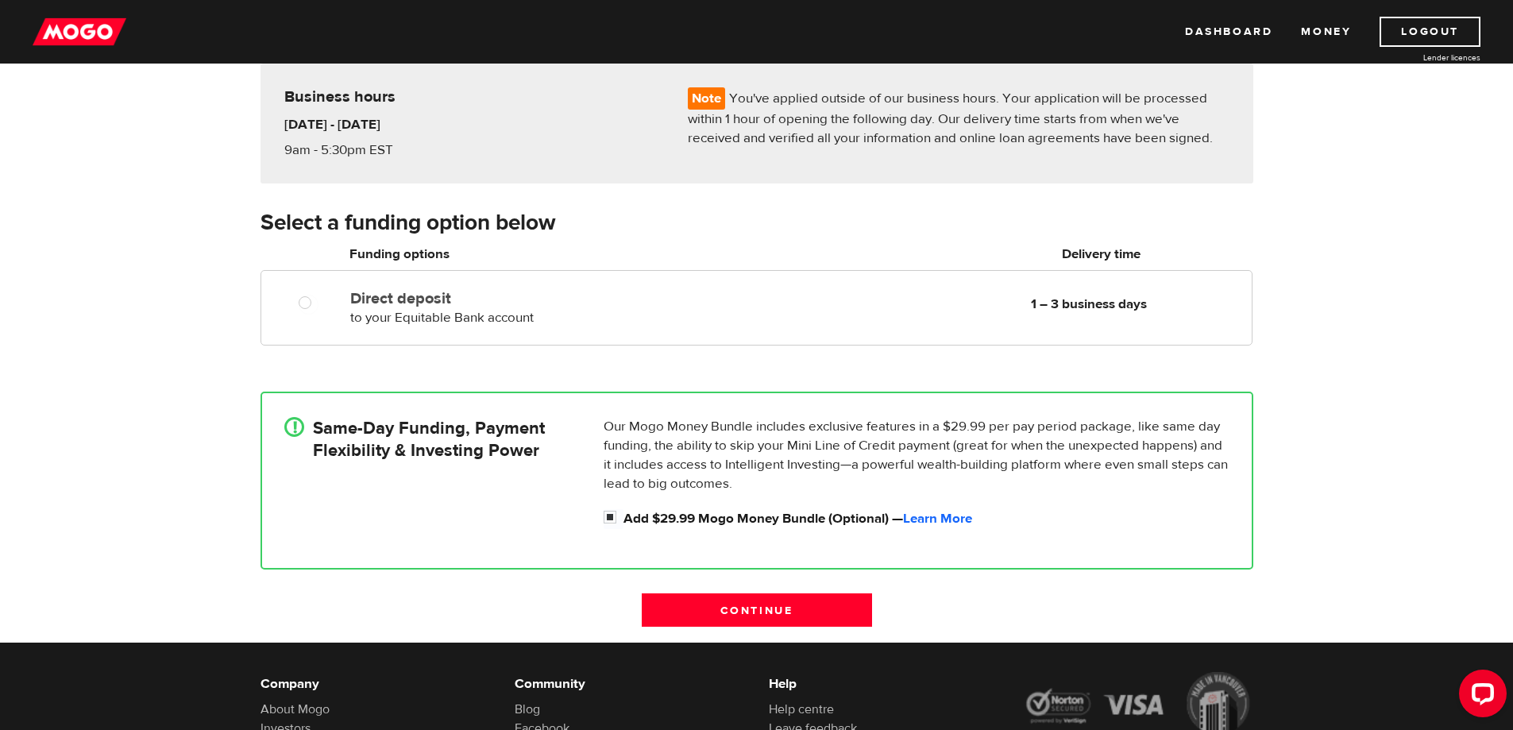
scroll to position [159, 0]
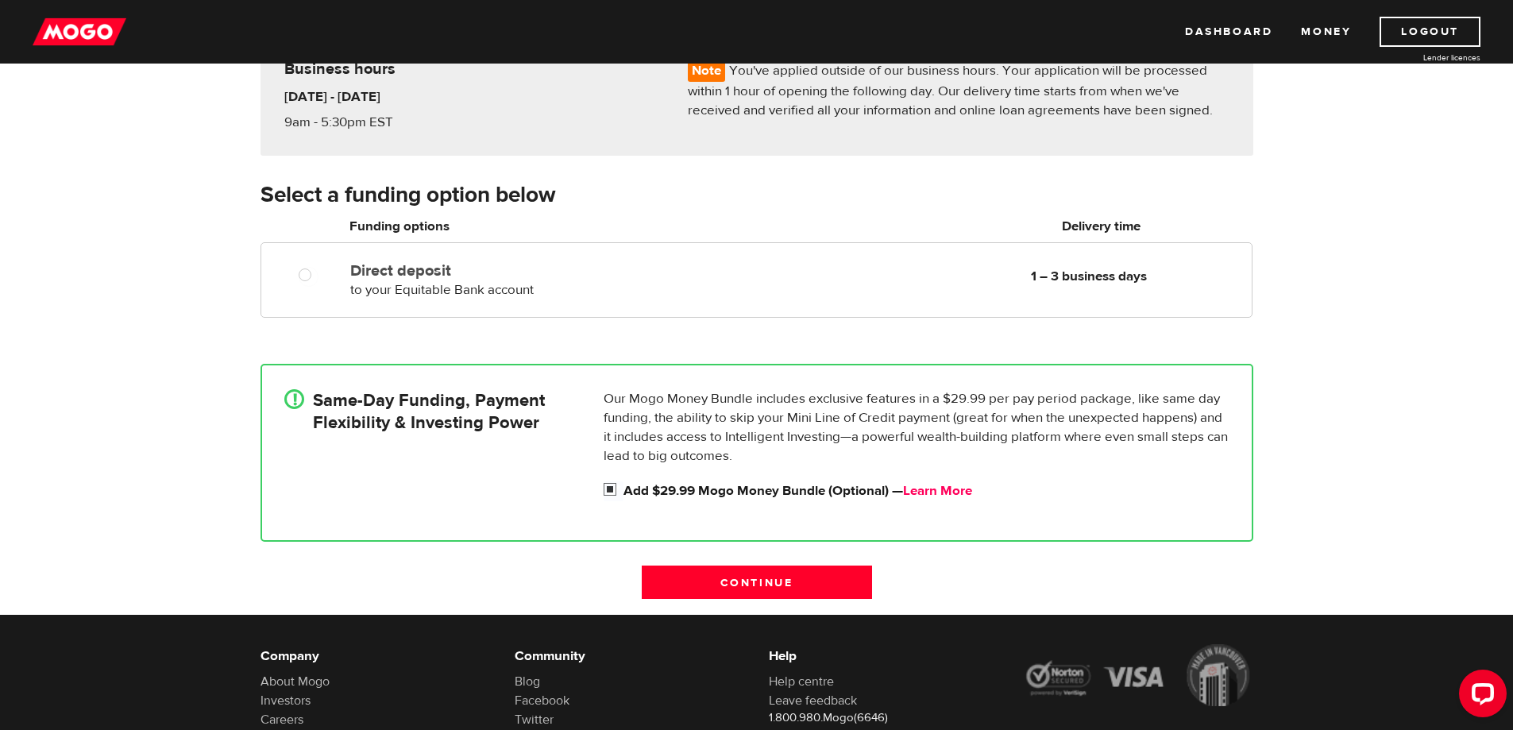
click at [950, 490] on link "Learn More" at bounding box center [937, 490] width 69 height 17
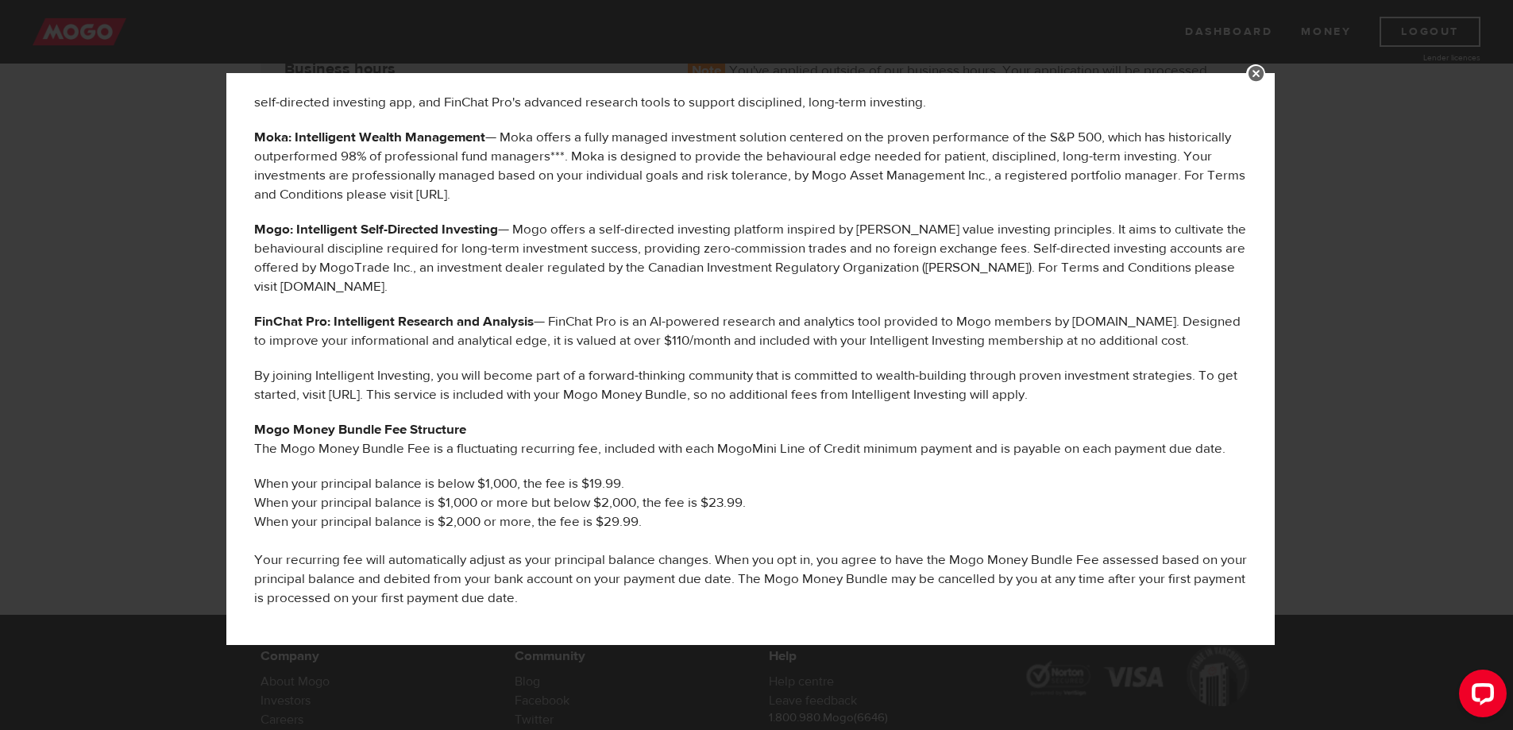
scroll to position [556, 0]
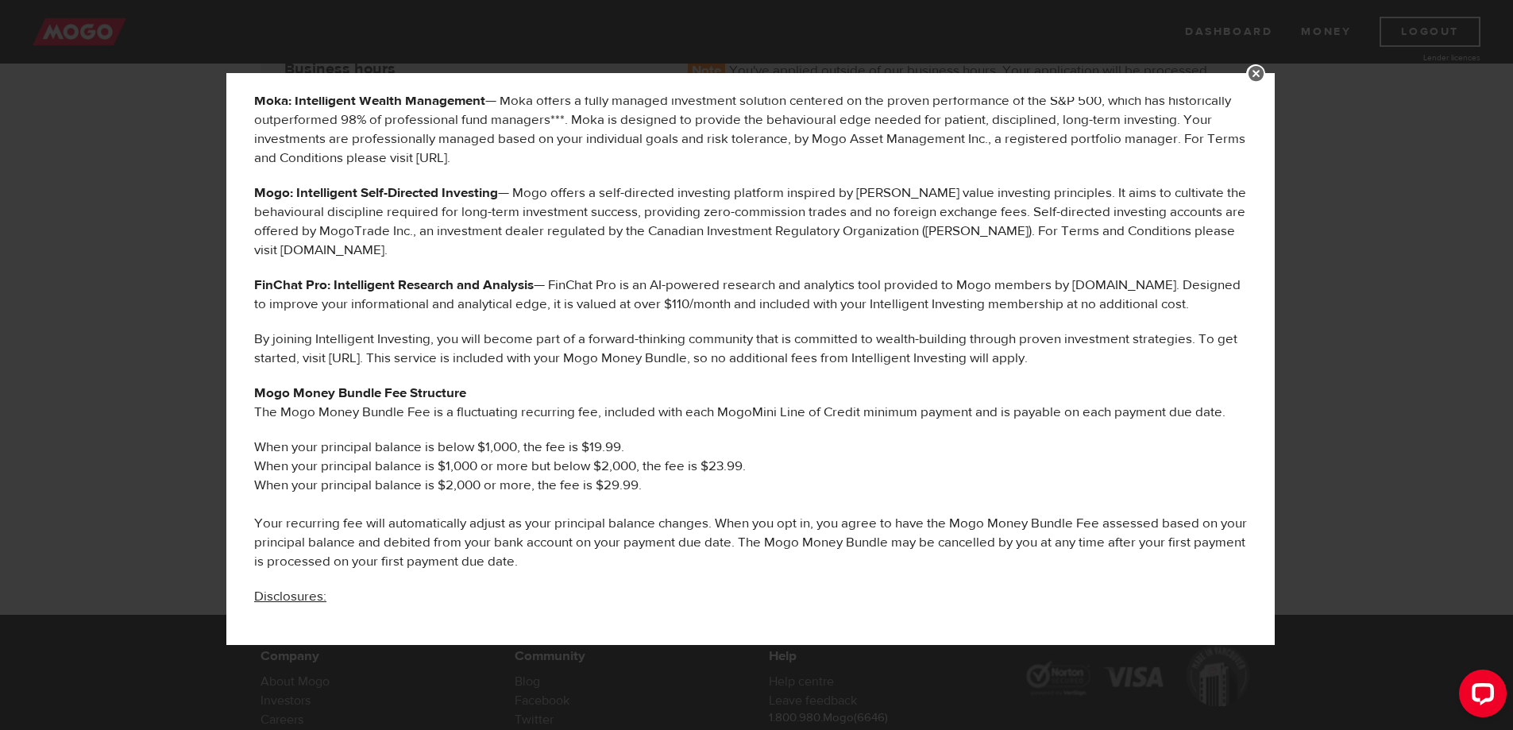
click at [1265, 71] on link at bounding box center [1255, 73] width 19 height 19
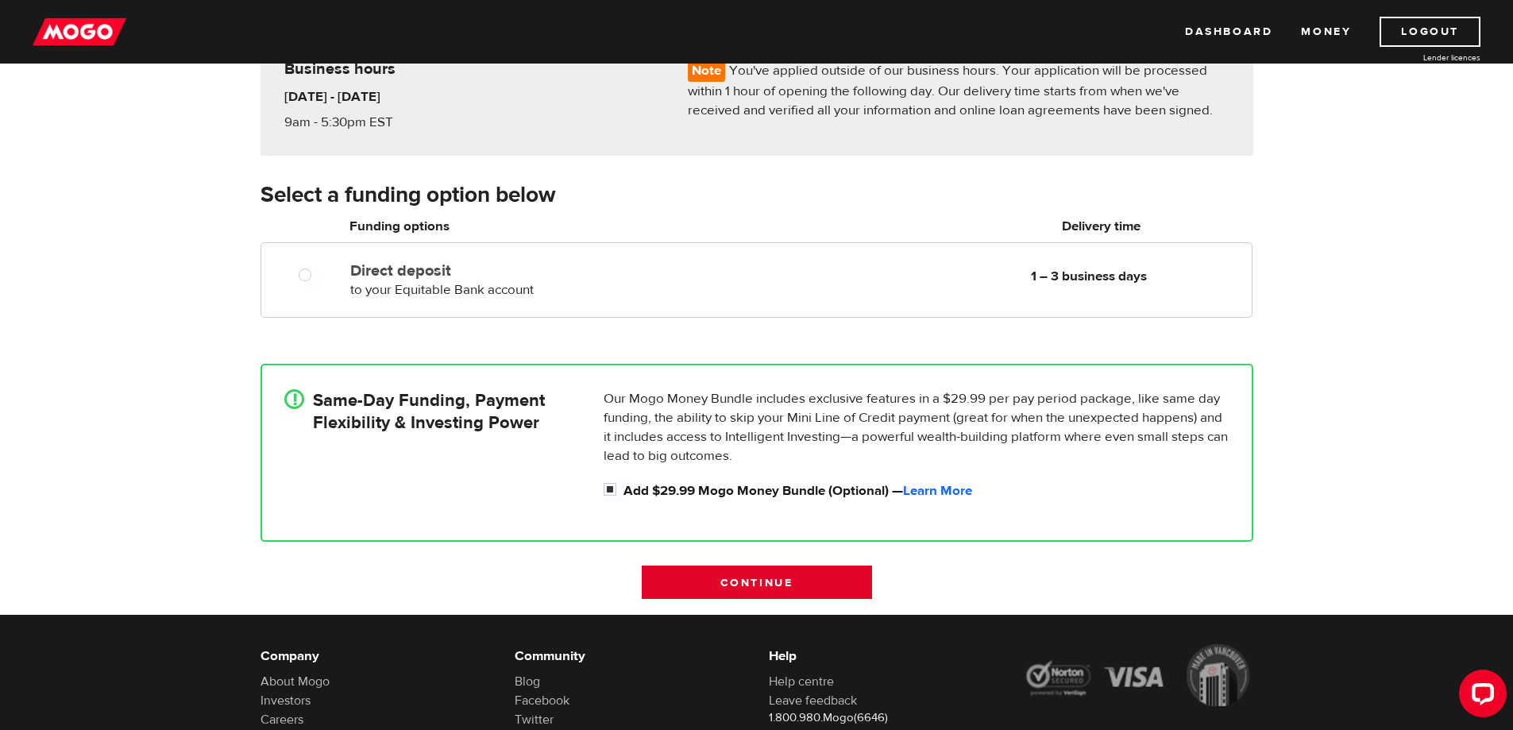
click at [777, 578] on input "Continue" at bounding box center [757, 582] width 230 height 33
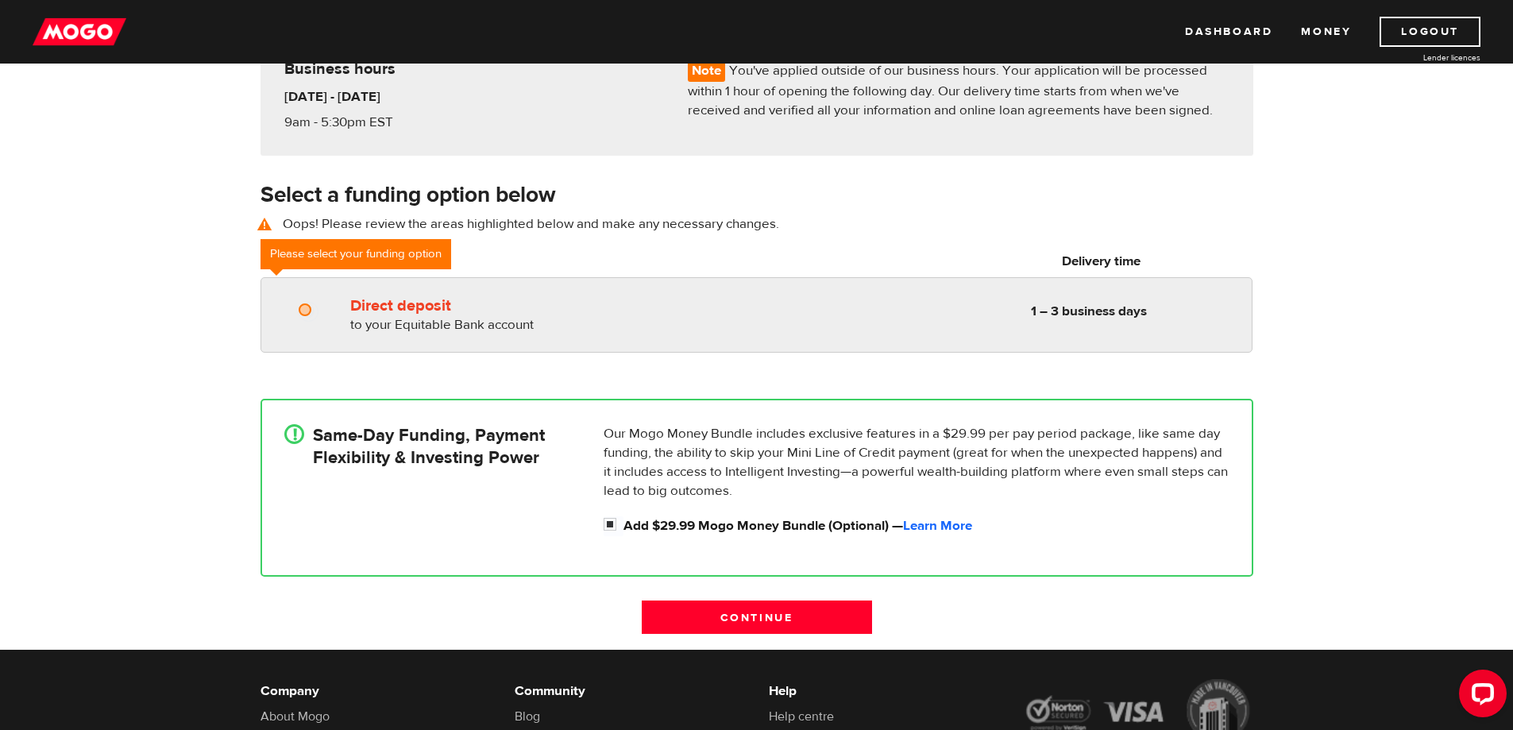
radio input "true"
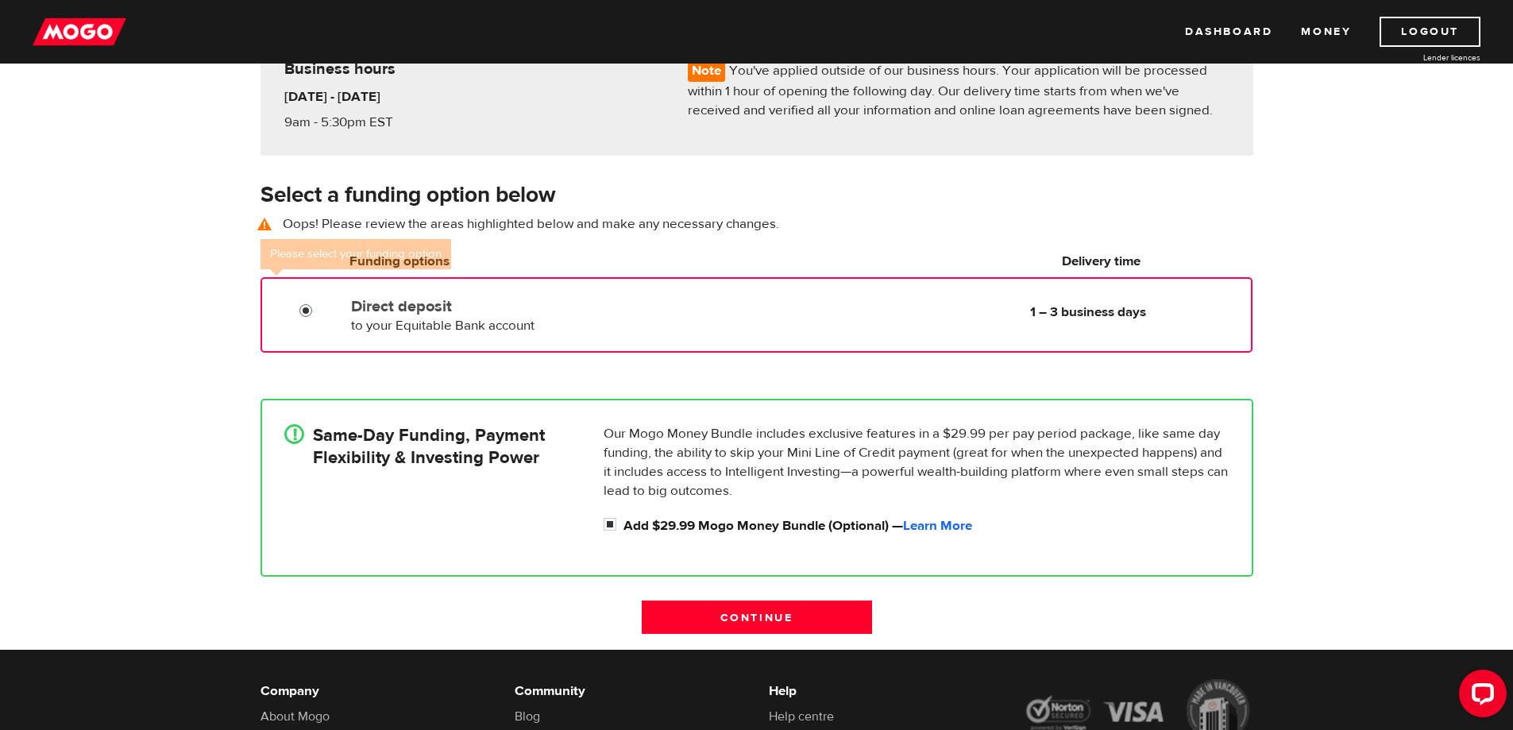
click at [299, 305] on input "Direct deposit" at bounding box center [309, 313] width 20 height 20
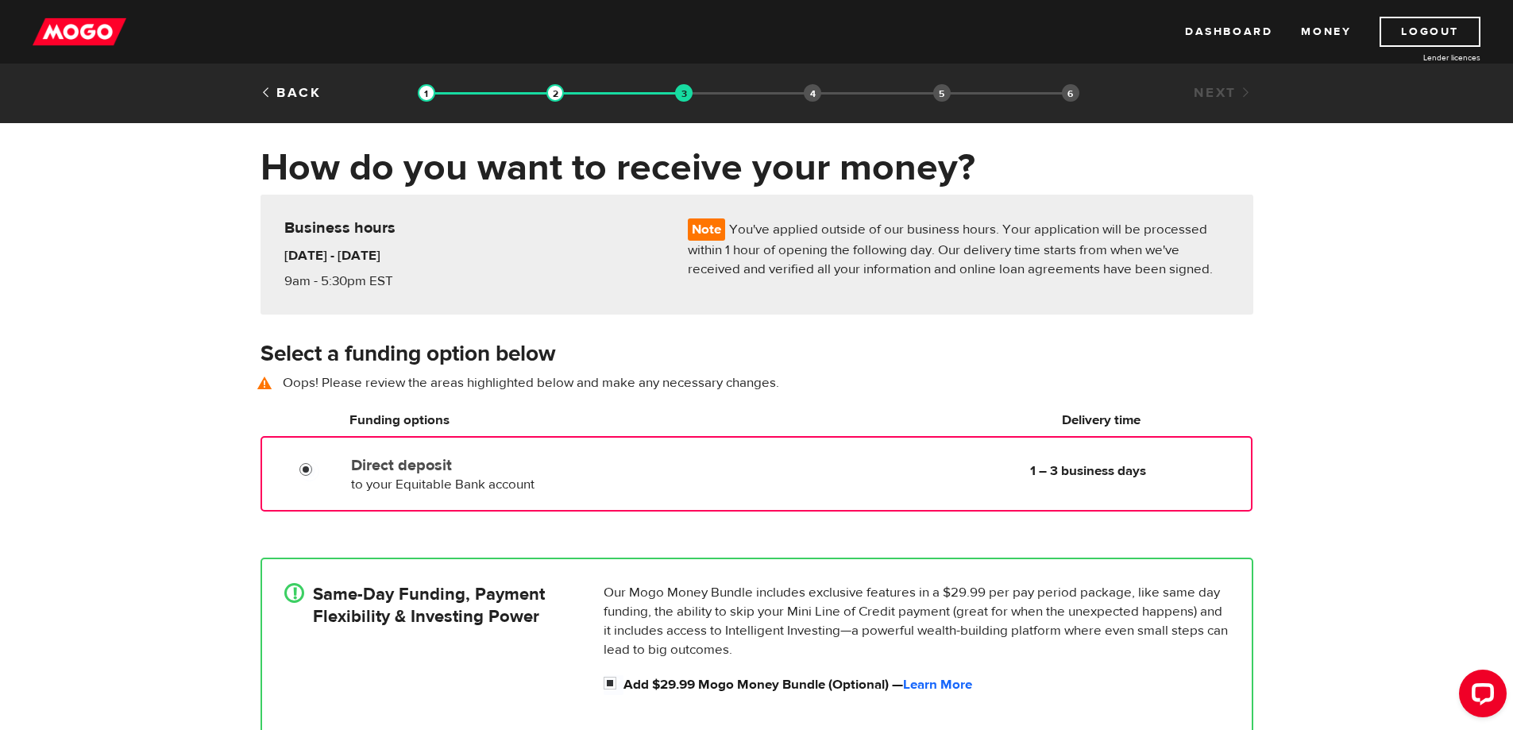
scroll to position [79, 0]
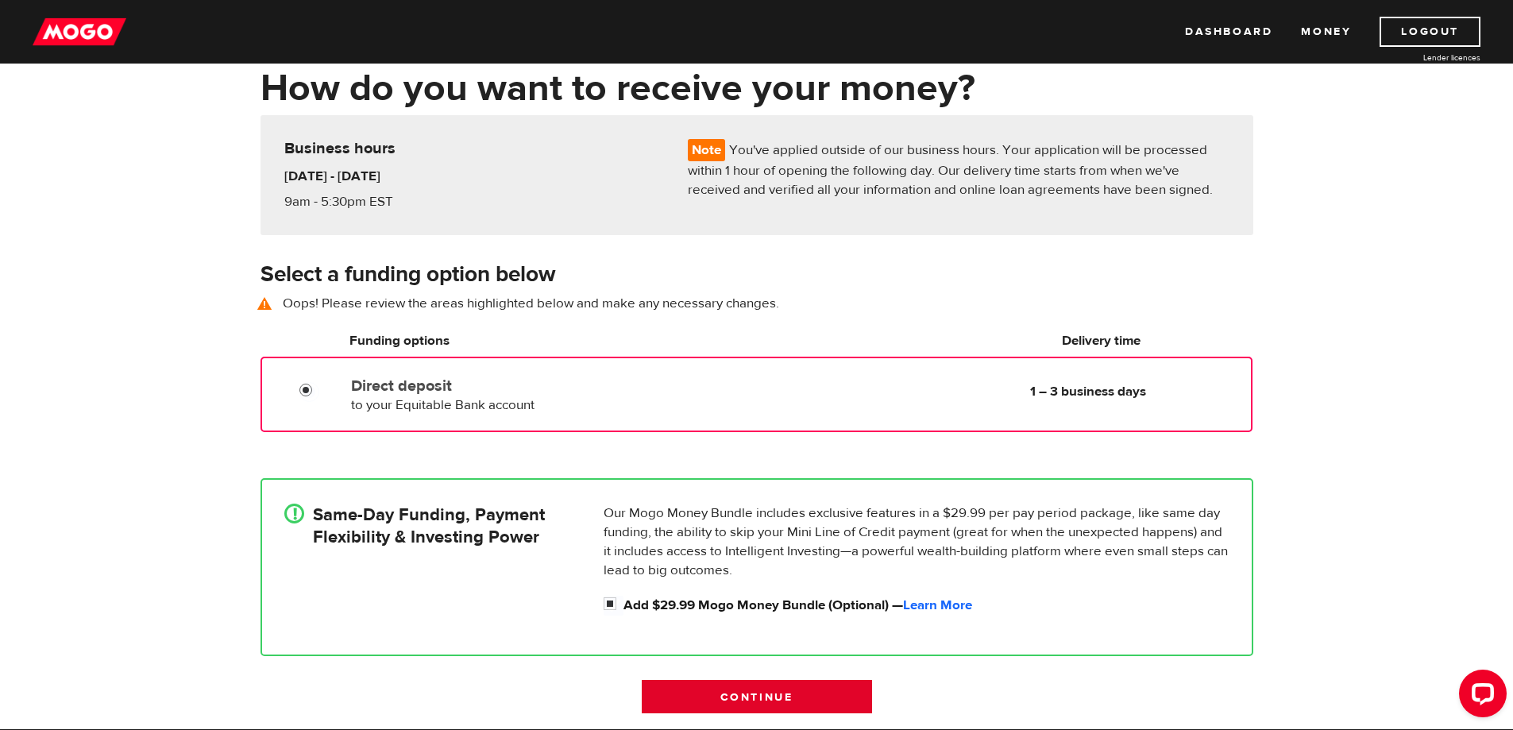
click at [745, 698] on input "Continue" at bounding box center [757, 696] width 230 height 33
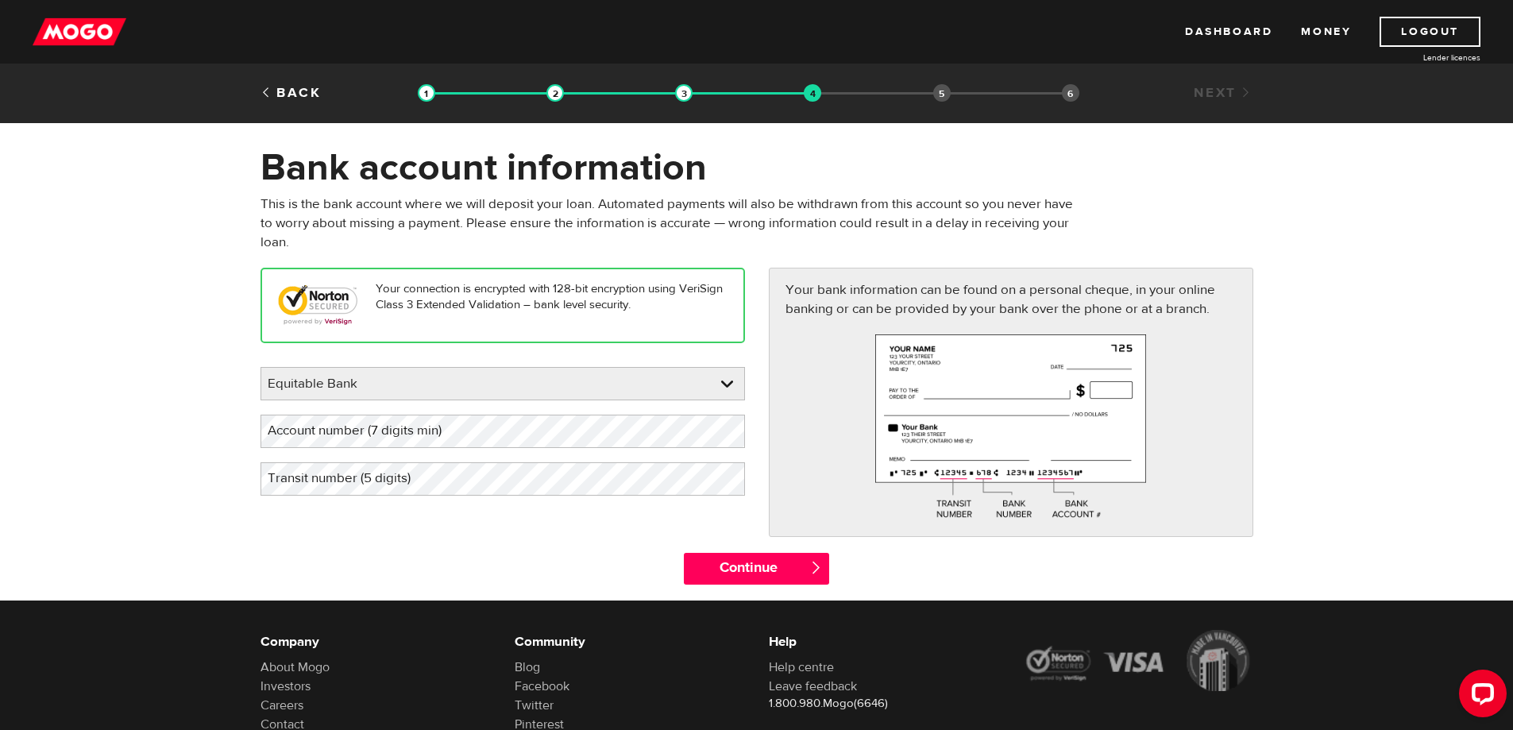
click at [95, 379] on form "Bank account information Oops! Please review the areas highlighted below and ma…" at bounding box center [756, 373] width 1513 height 456
click at [328, 483] on label "Transit number (5 digits)" at bounding box center [352, 478] width 183 height 33
click at [245, 544] on form "Bank account information Oops! Please review the areas highlighted below and ma…" at bounding box center [756, 373] width 1513 height 456
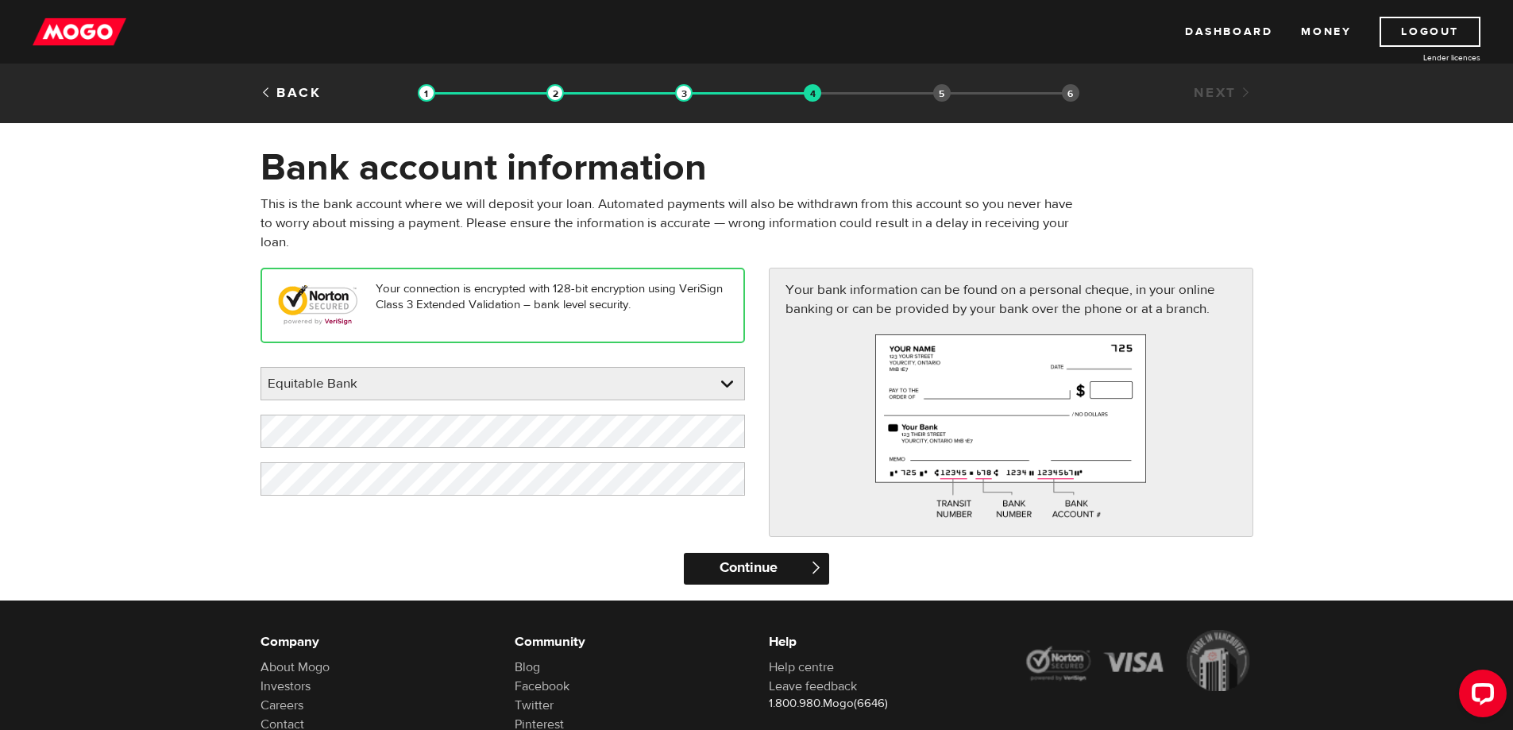
click at [728, 571] on input "Continue" at bounding box center [756, 569] width 145 height 32
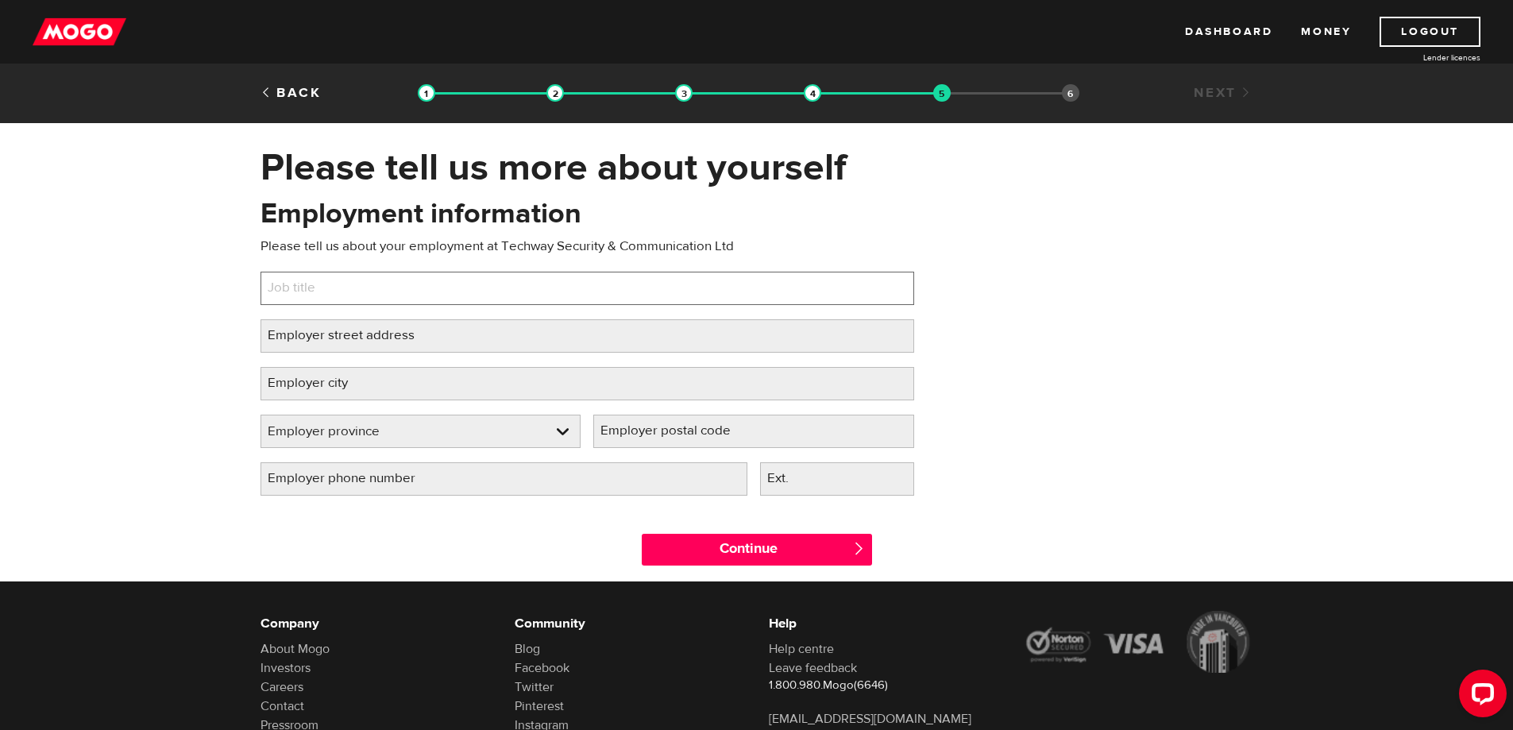
click at [347, 293] on input "Job title" at bounding box center [588, 288] width 654 height 33
type input "Programmer"
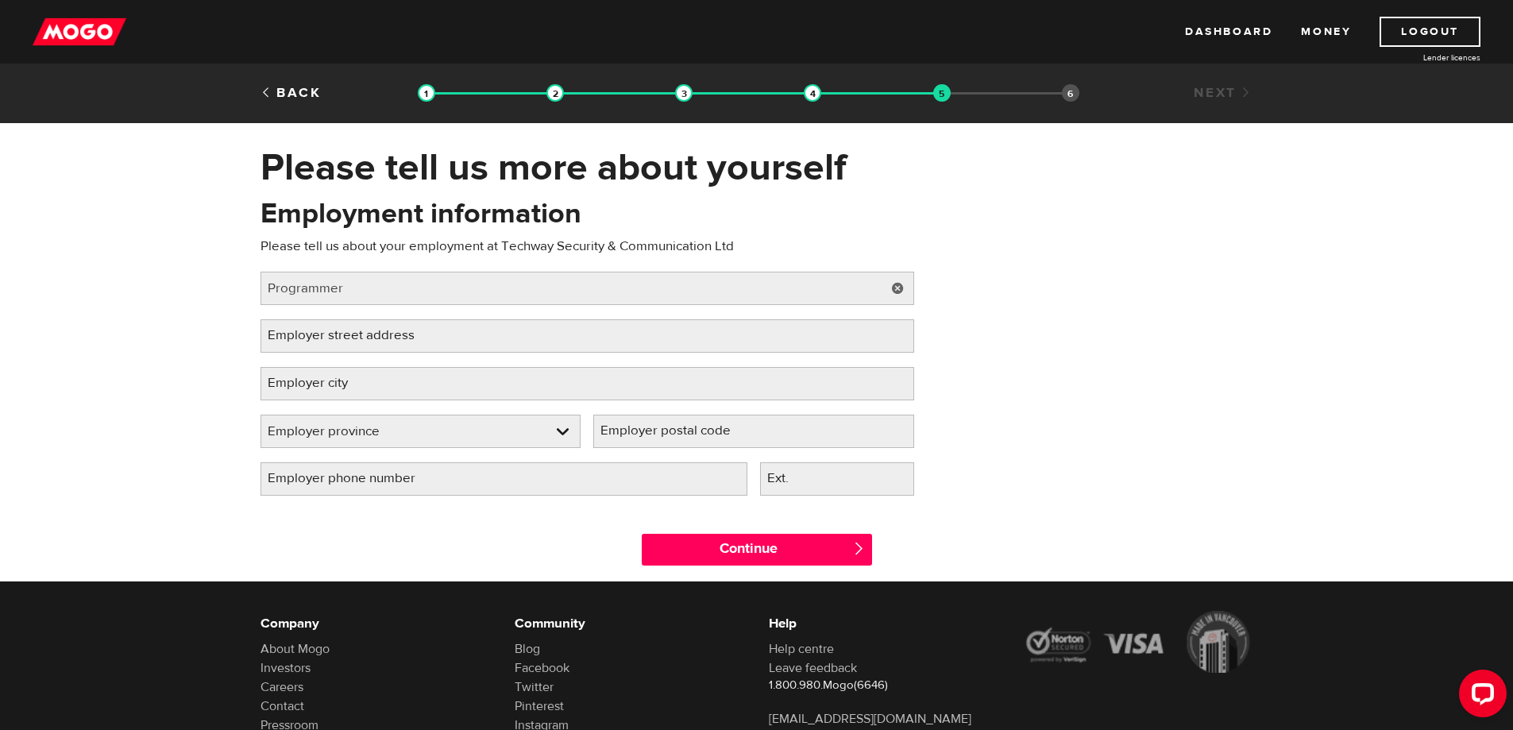
click at [376, 341] on label "Employer street address" at bounding box center [354, 335] width 187 height 33
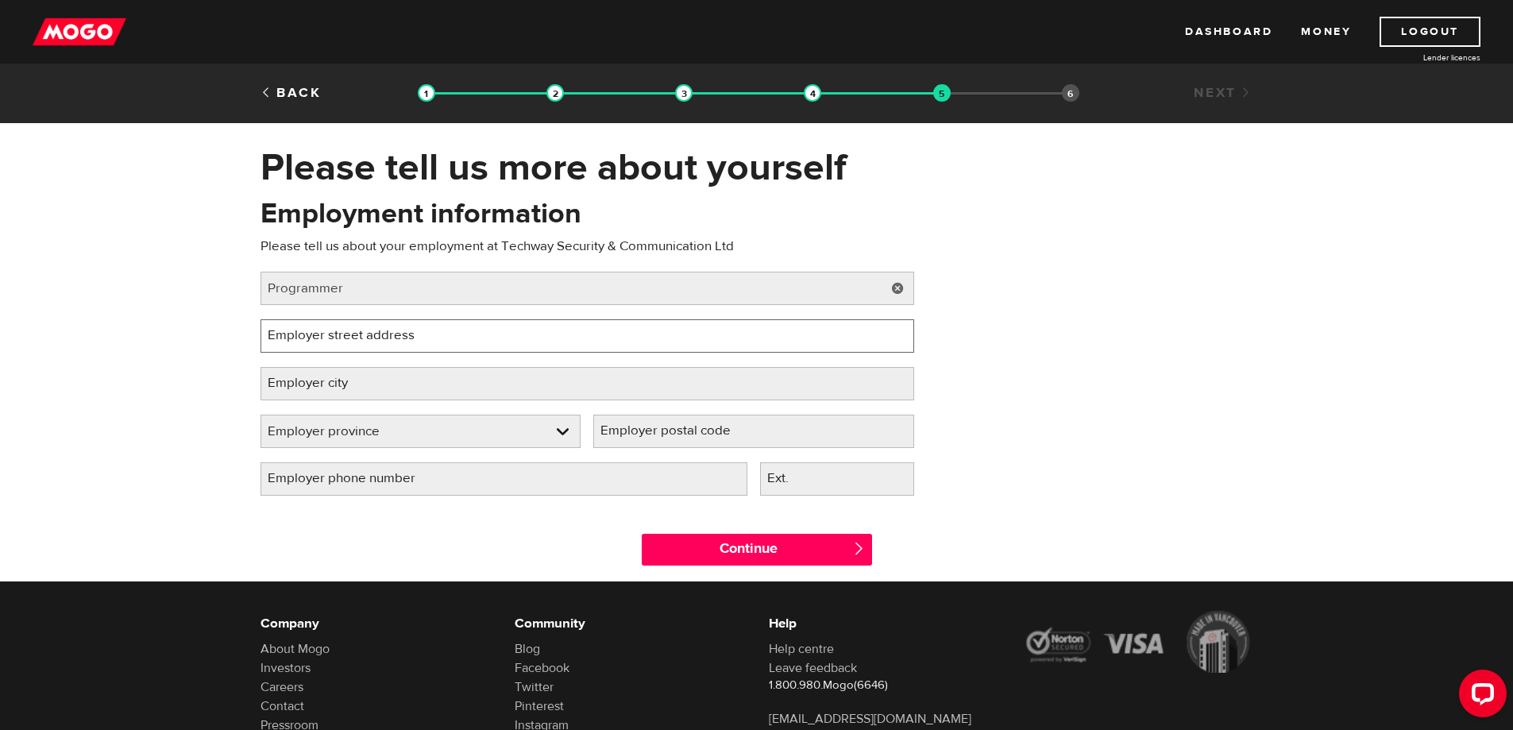
click at [376, 341] on input "Employer street address" at bounding box center [588, 335] width 654 height 33
type input "19-777 Queens Rd W"
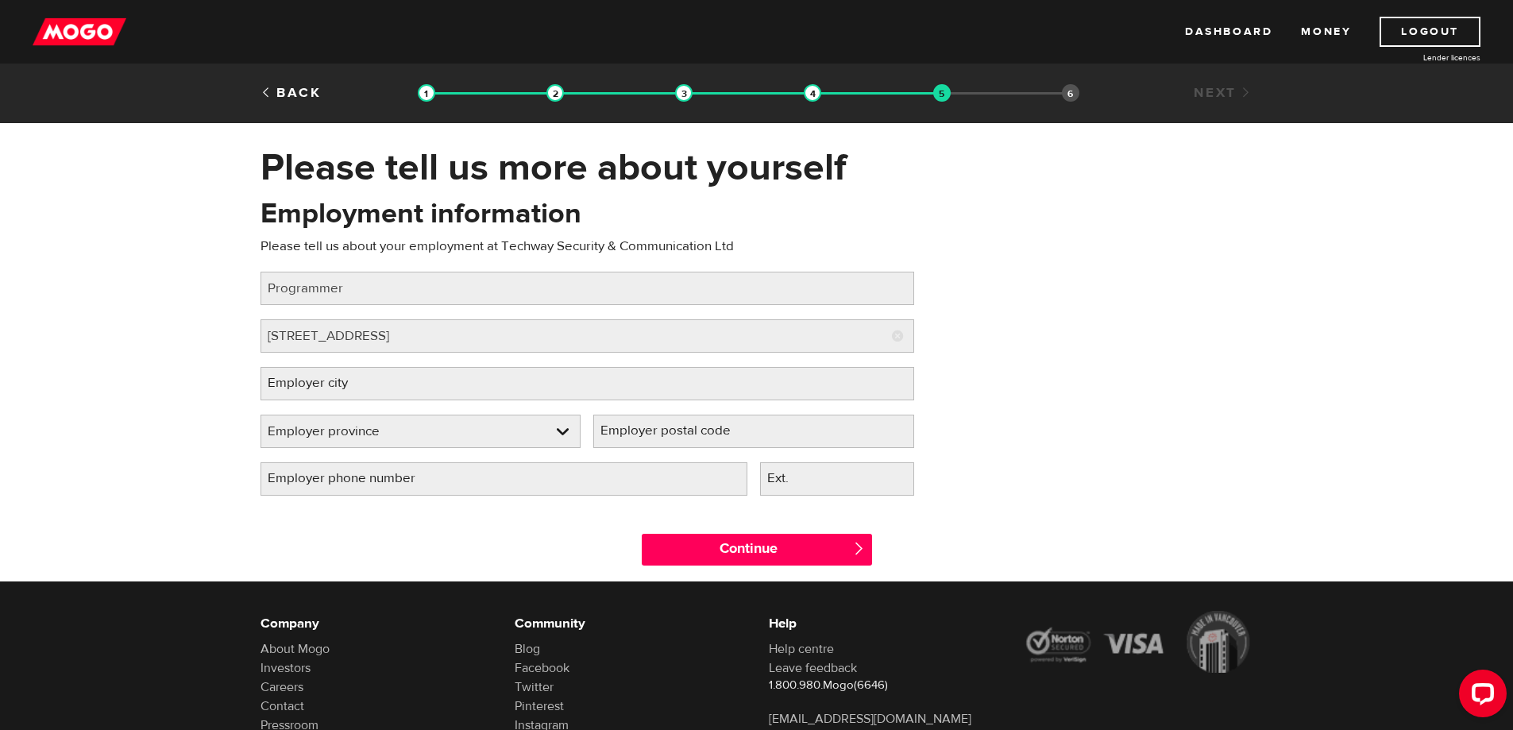
click at [295, 388] on label "Employer city" at bounding box center [321, 383] width 120 height 33
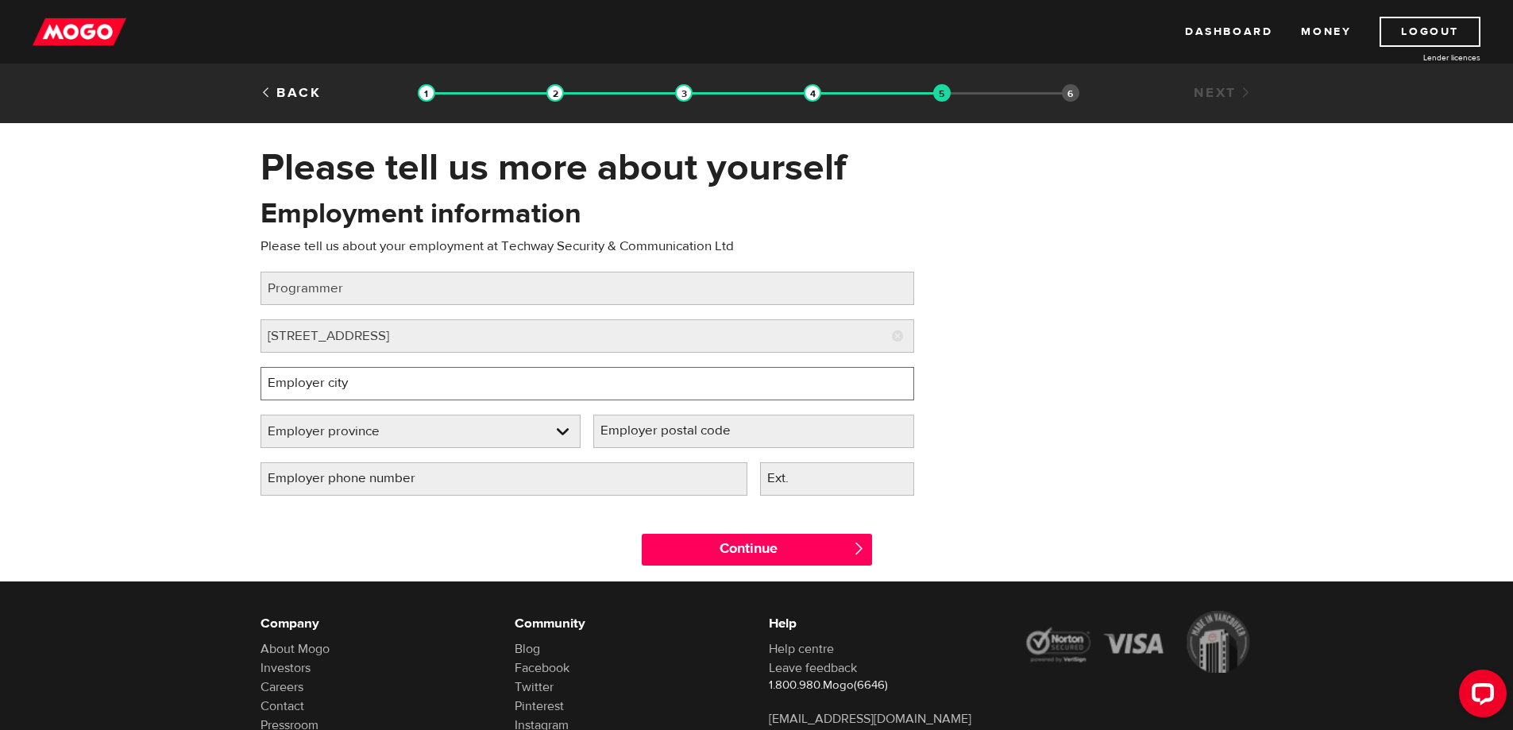
click at [295, 388] on input "Employer city" at bounding box center [588, 383] width 654 height 33
type input "North Vancouver"
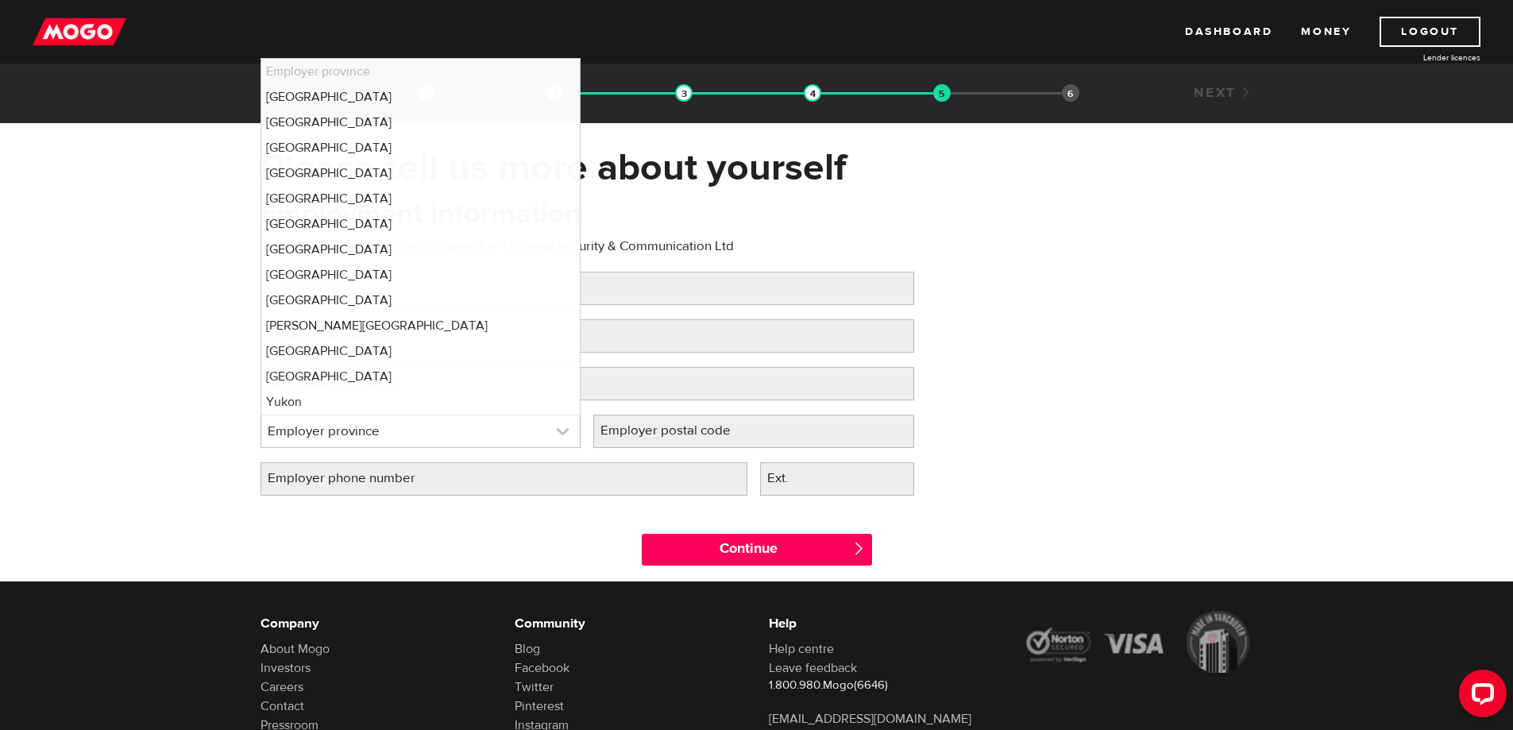
click at [299, 435] on link at bounding box center [420, 431] width 319 height 32
click at [320, 122] on li "British Columbia" at bounding box center [420, 122] width 319 height 25
select select "BC"
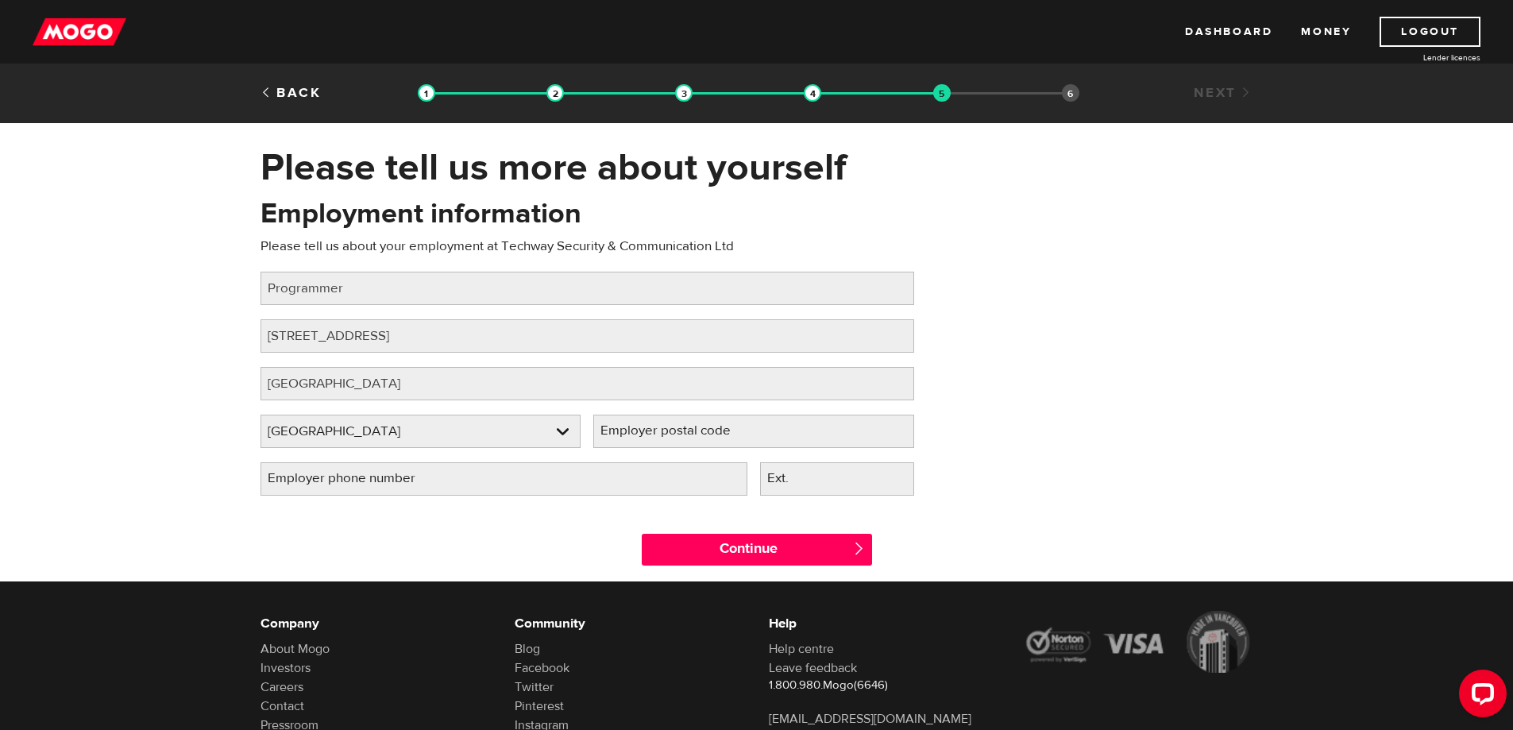
click at [644, 432] on label "Employer postal code" at bounding box center [678, 431] width 170 height 33
click at [644, 432] on input "Employer postal code" at bounding box center [753, 431] width 321 height 33
type input "V7N 2L5"
click at [349, 481] on label "Employer phone number" at bounding box center [354, 478] width 187 height 33
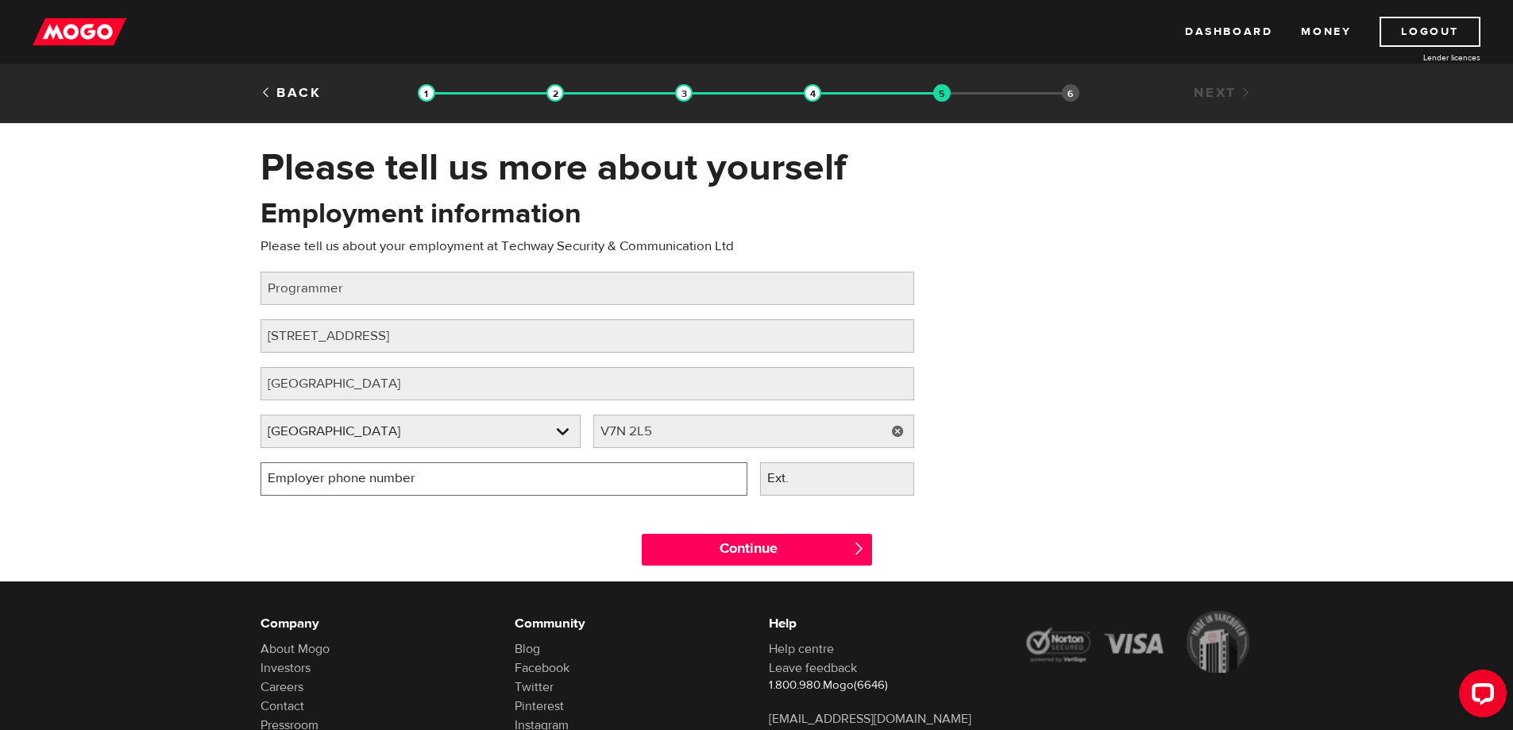
click at [349, 481] on input "Employer phone number" at bounding box center [504, 478] width 487 height 33
type input "(604) 317-3163"
click at [407, 515] on div "Continue " at bounding box center [757, 545] width 1017 height 71
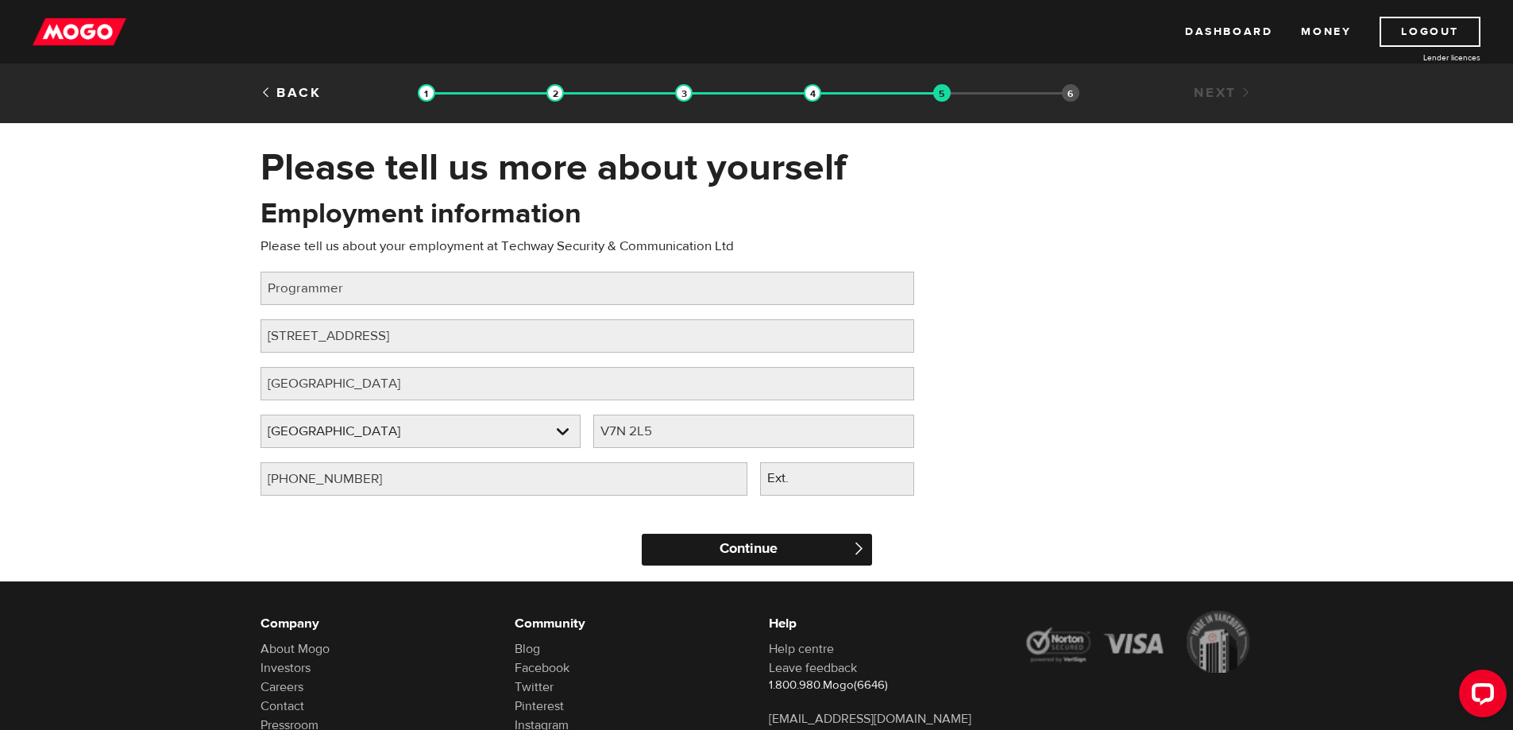
click at [772, 550] on input "Continue" at bounding box center [757, 550] width 230 height 32
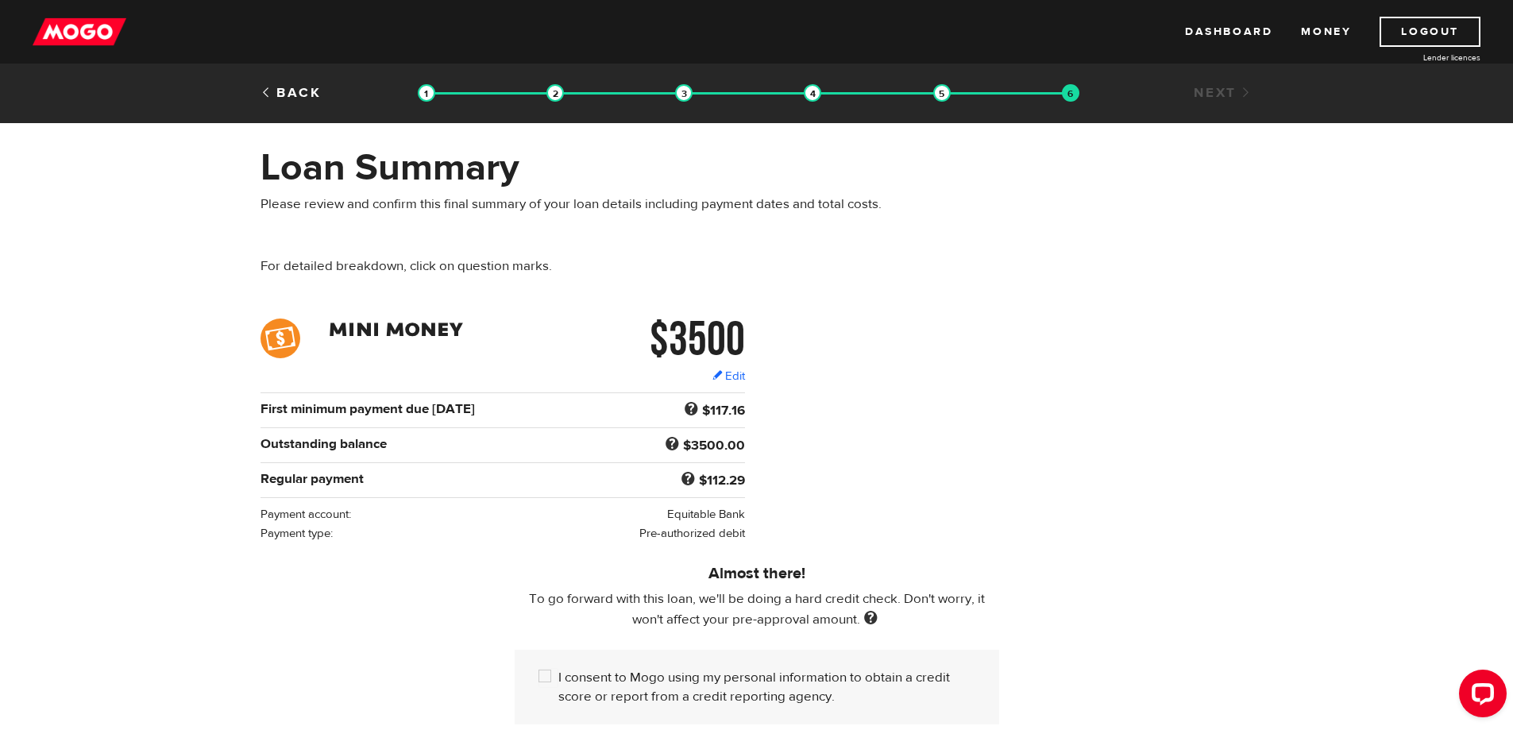
click at [431, 576] on div "Almost there! To go forward with this loan, we'll be doing a hard credit check.…" at bounding box center [757, 641] width 1017 height 196
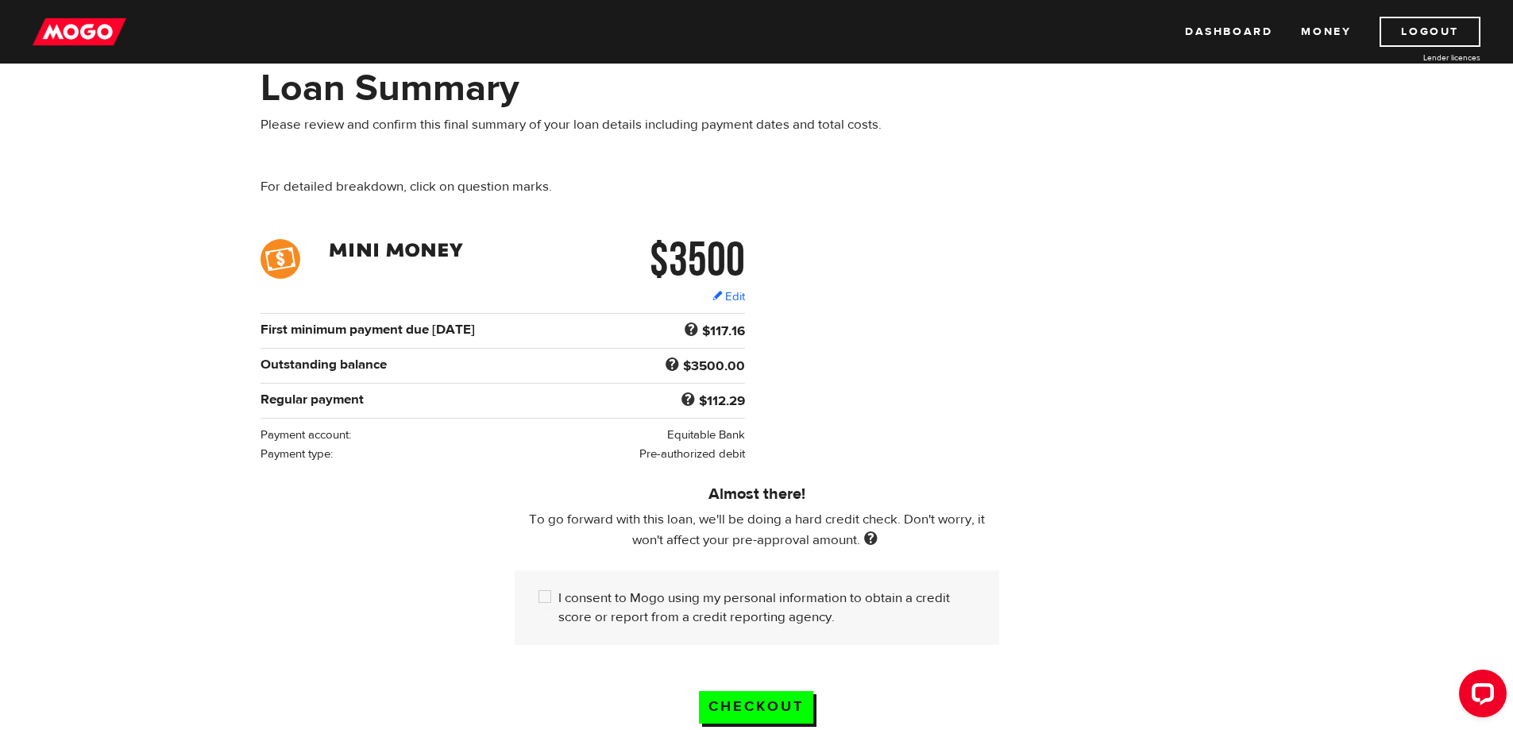
scroll to position [159, 0]
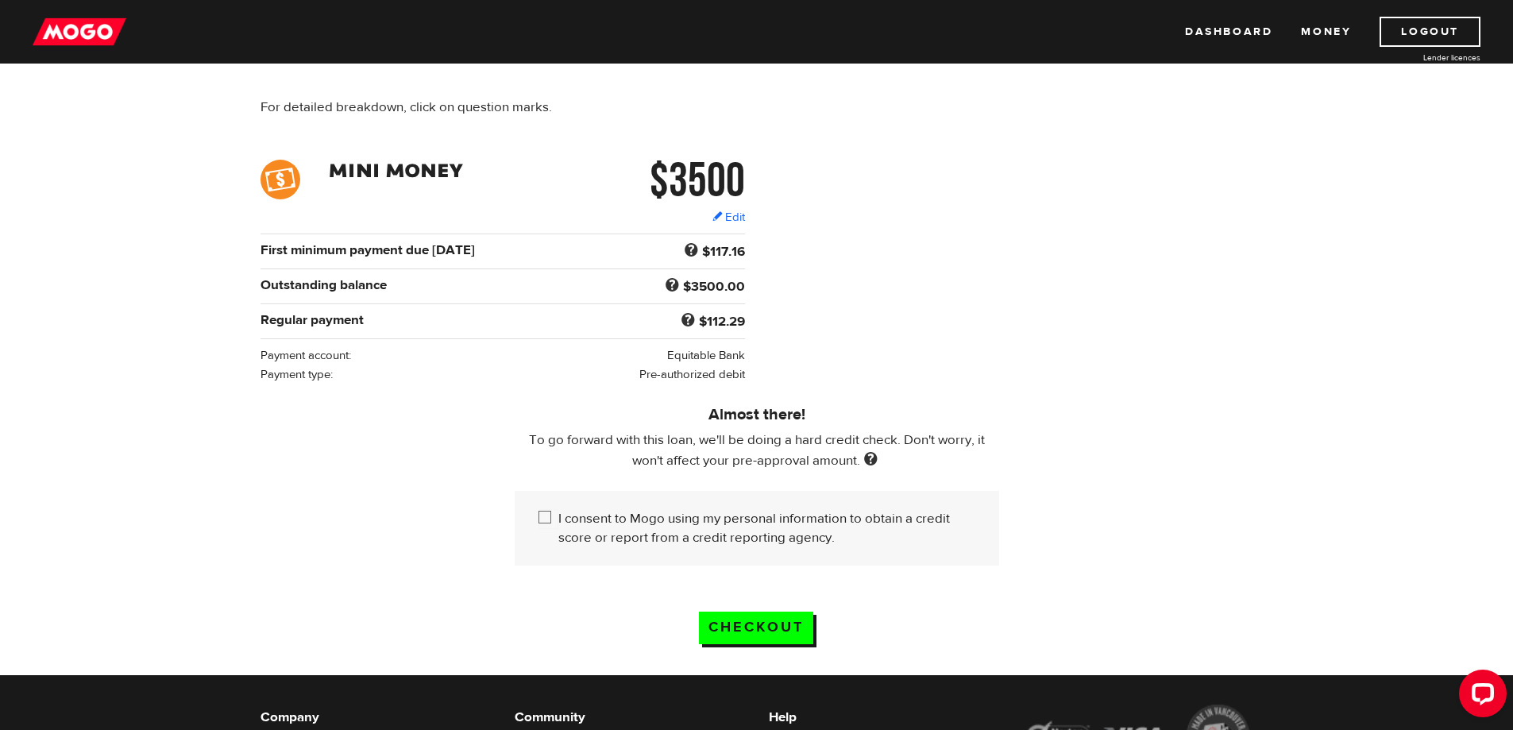
click at [548, 515] on input "I consent to Mogo using my personal information to obtain a credit score or rep…" at bounding box center [549, 519] width 20 height 20
checkbox input "true"
click at [758, 624] on input "Checkout" at bounding box center [756, 628] width 114 height 33
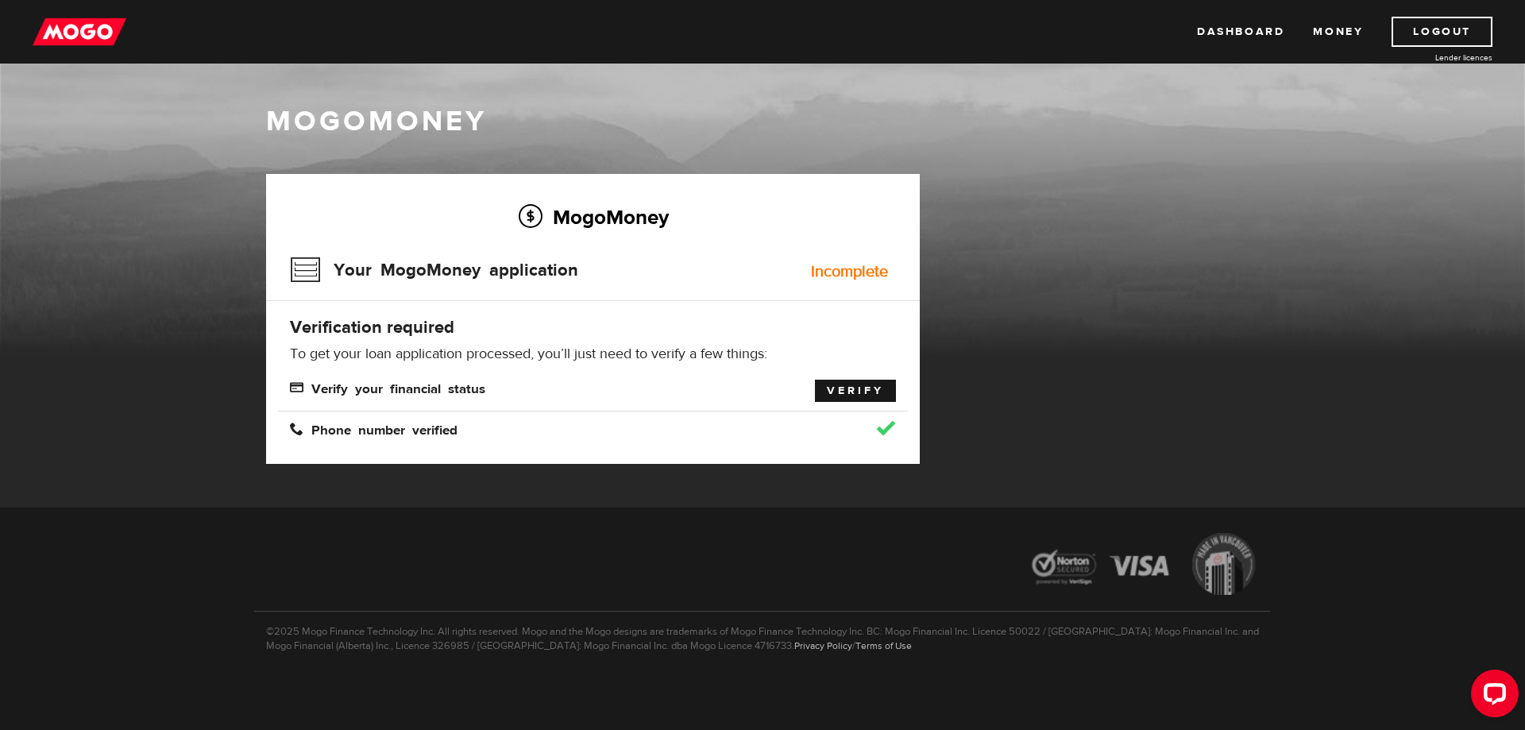
click at [856, 388] on link "Verify" at bounding box center [855, 391] width 81 height 22
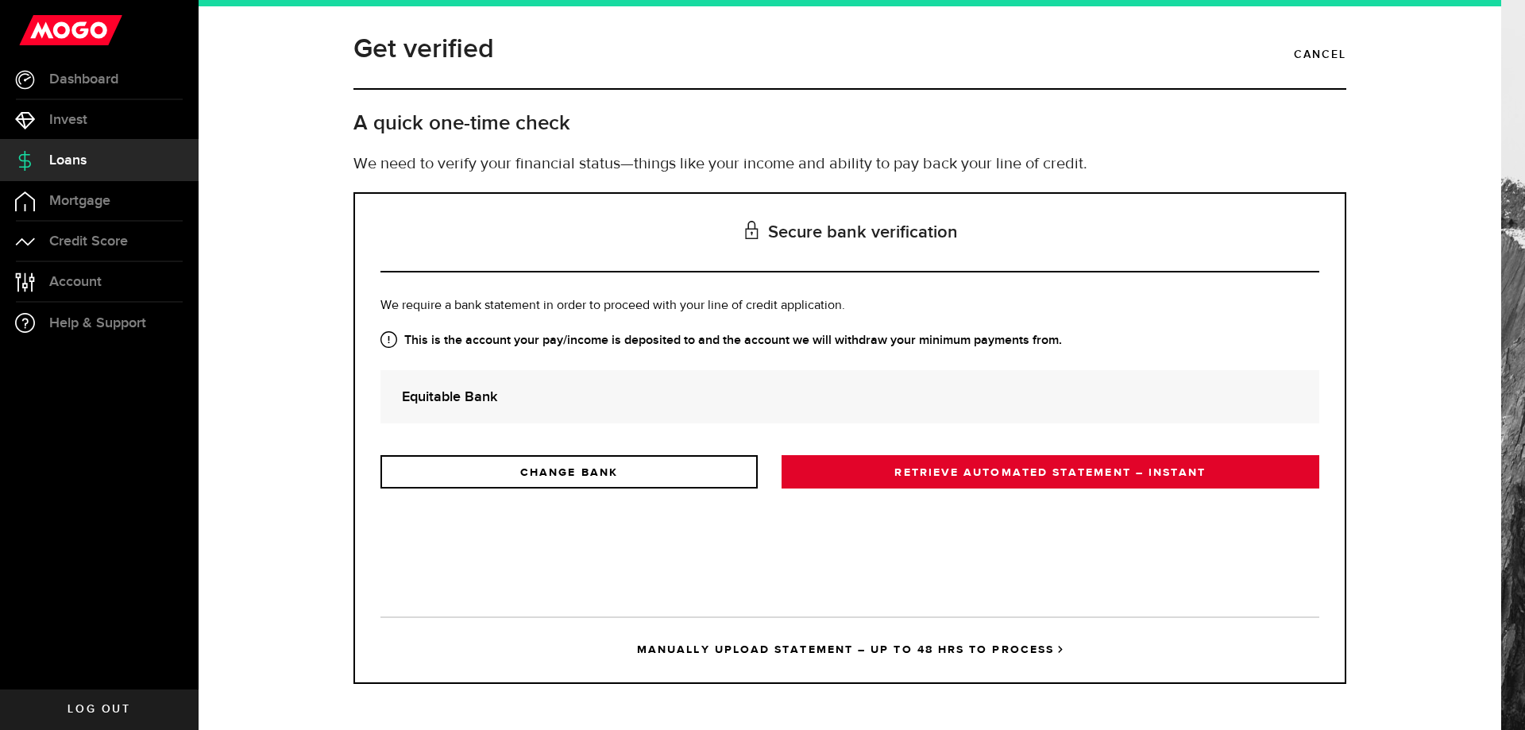
click at [947, 478] on link "RETRIEVE AUTOMATED STATEMENT – INSTANT" at bounding box center [1051, 471] width 538 height 33
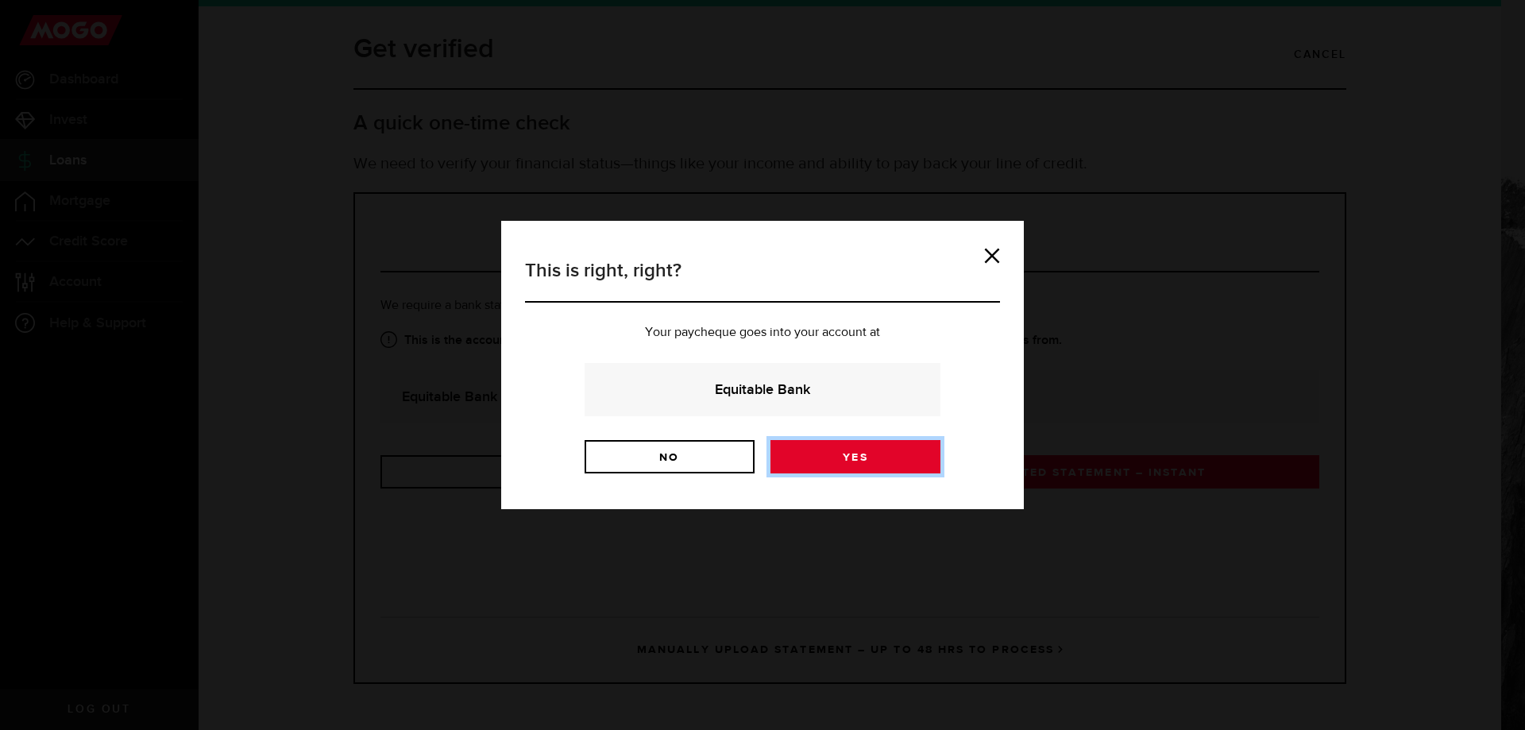
click at [891, 463] on link "Yes" at bounding box center [856, 456] width 170 height 33
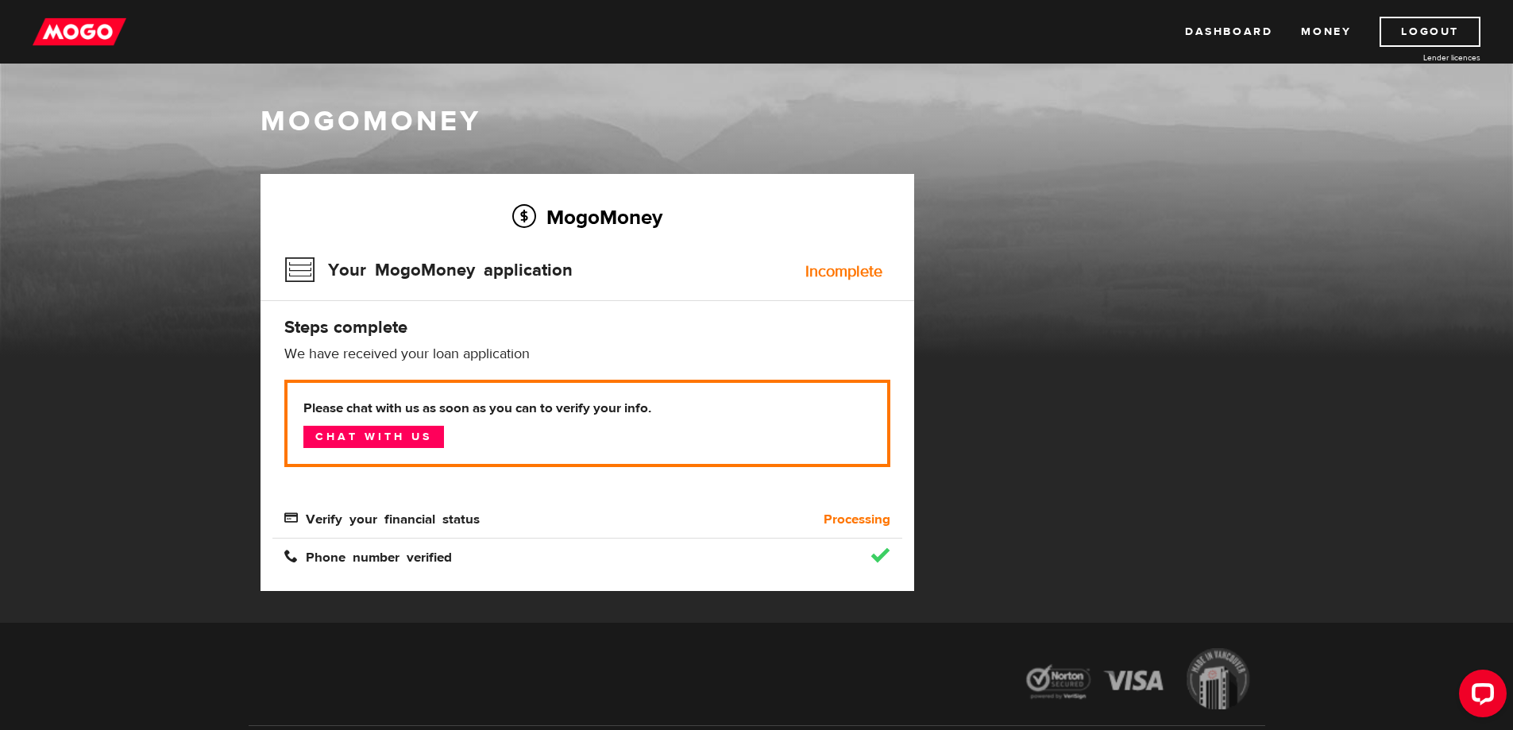
click at [319, 203] on h2 "MogoMoney" at bounding box center [587, 216] width 606 height 33
click at [397, 438] on link "Chat with us" at bounding box center [373, 437] width 141 height 22
click at [1490, 32] on div at bounding box center [756, 35] width 1513 height 71
click at [1236, 32] on link "Dashboard" at bounding box center [1228, 32] width 87 height 30
click at [95, 44] on img at bounding box center [80, 32] width 94 height 30
